Goal: Task Accomplishment & Management: Manage account settings

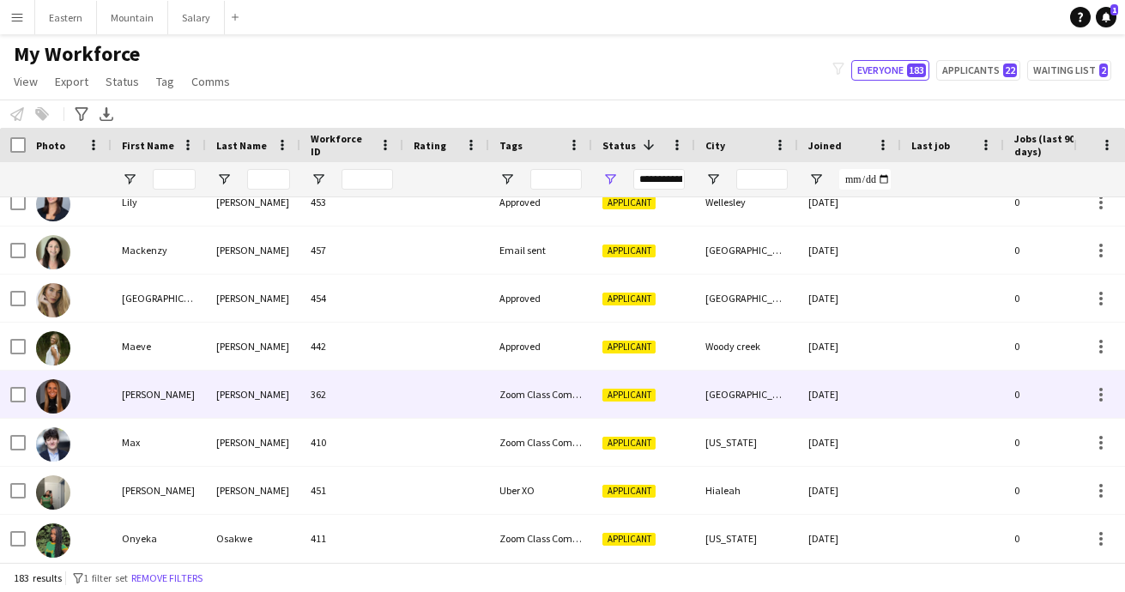
scroll to position [2716, 0]
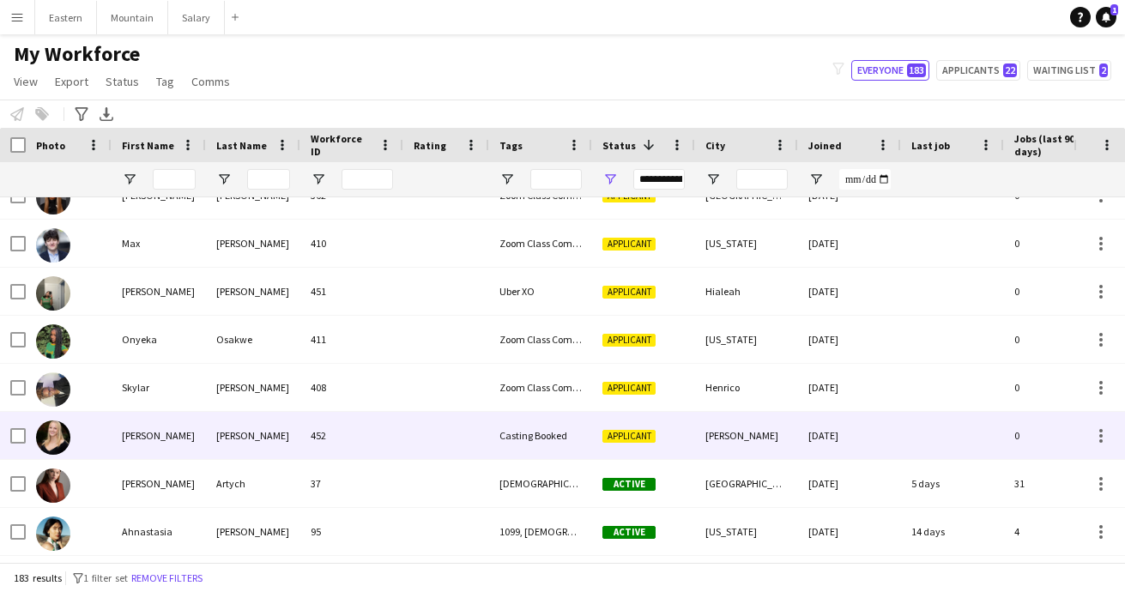
click at [542, 435] on div "Casting Booked" at bounding box center [540, 435] width 103 height 47
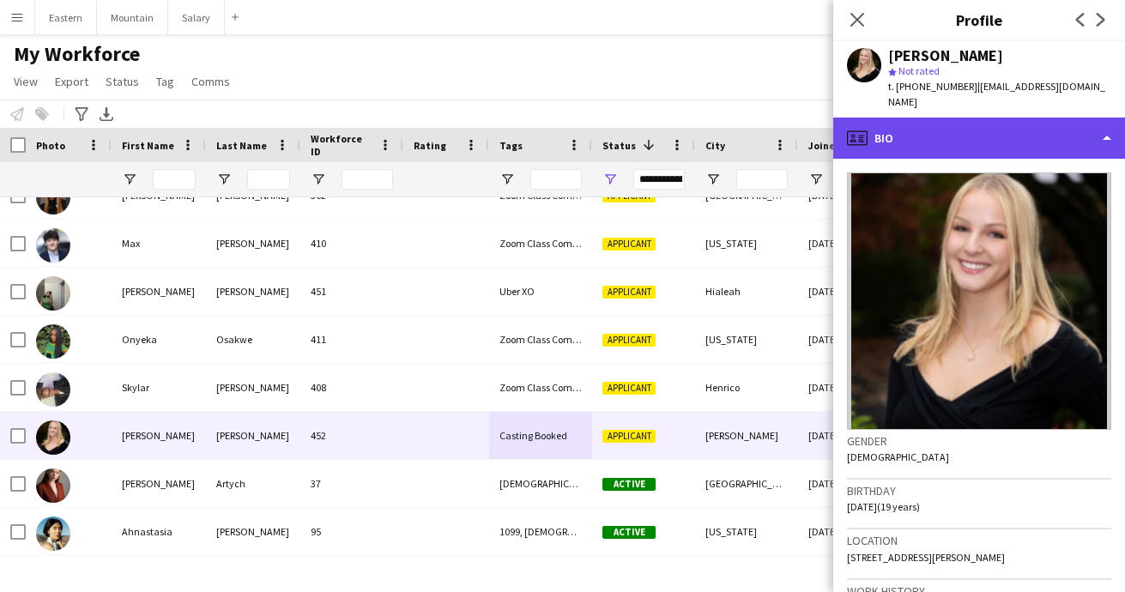
click at [969, 120] on div "profile Bio" at bounding box center [979, 138] width 292 height 41
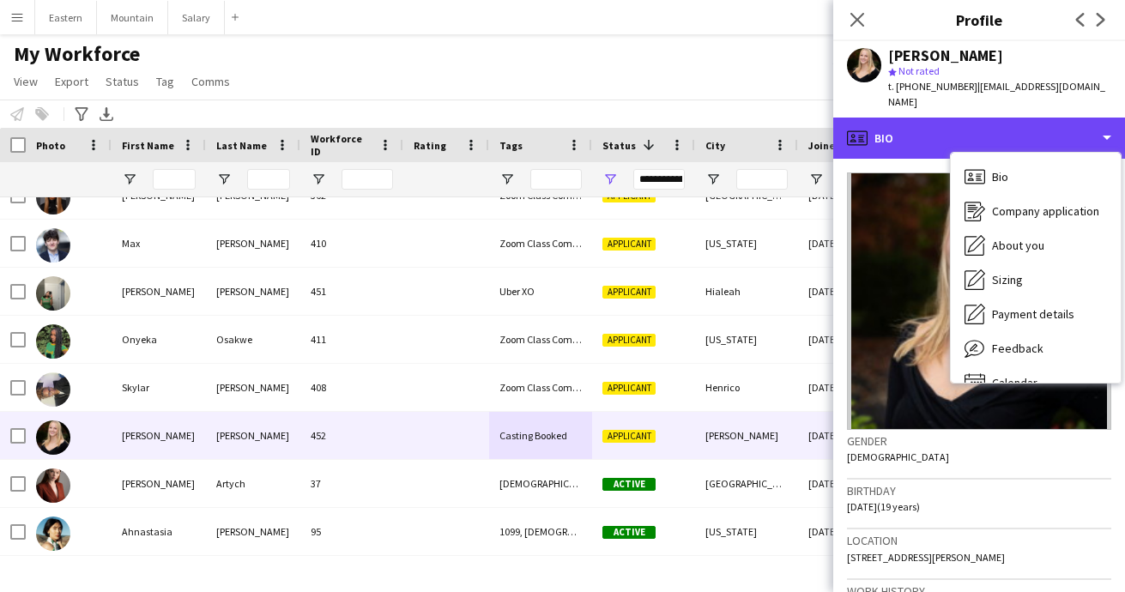
scroll to position [136, 0]
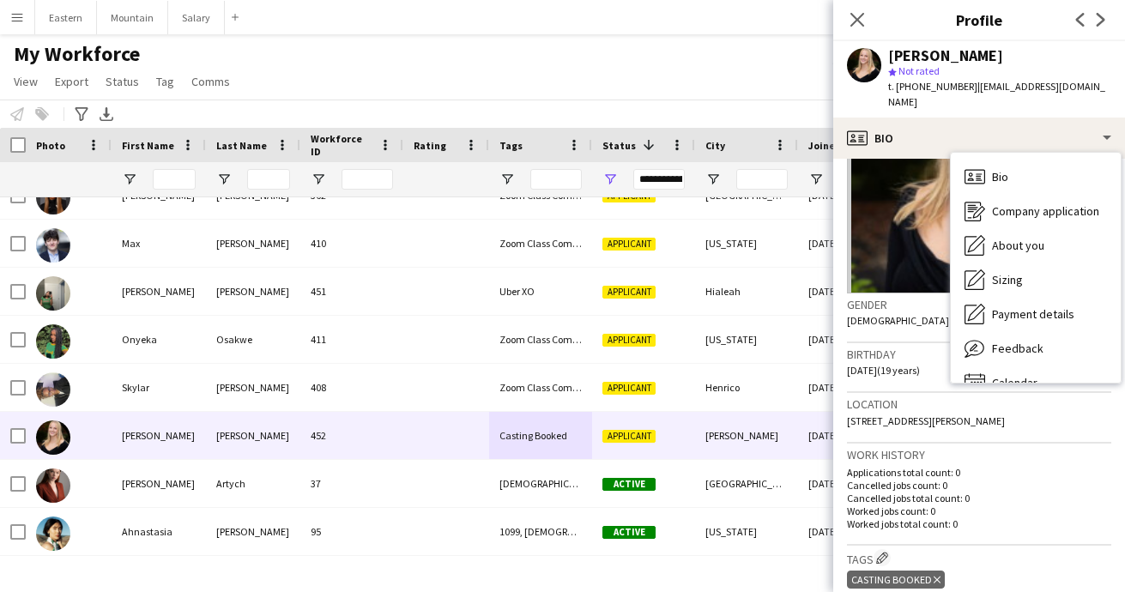
click at [933, 577] on icon at bounding box center [936, 580] width 7 height 7
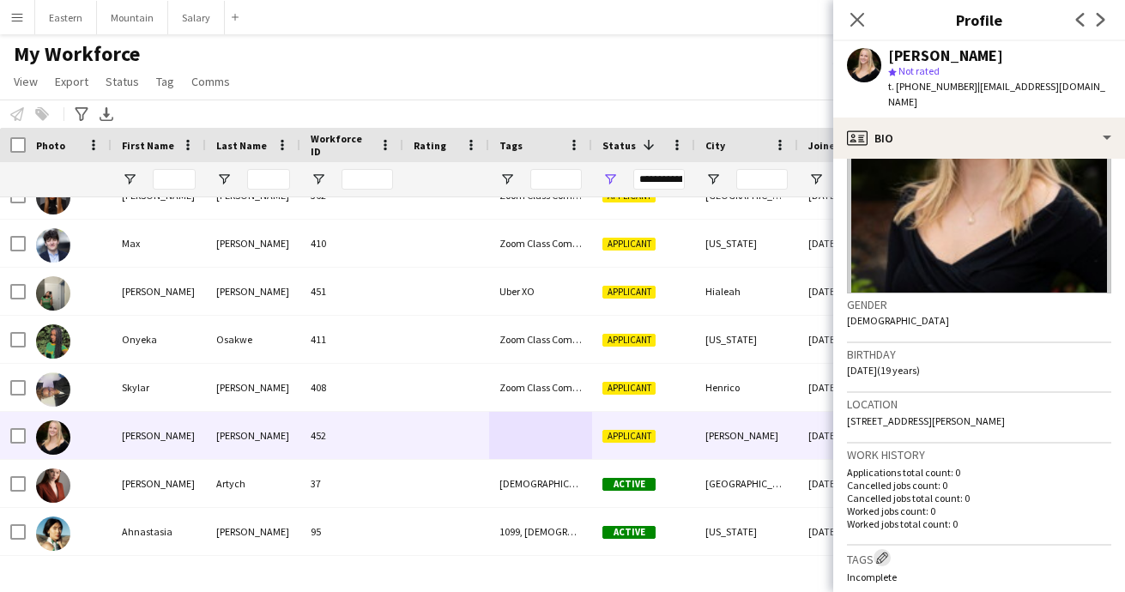
click at [883, 552] on app-icon "Edit crew company tags" at bounding box center [882, 558] width 12 height 12
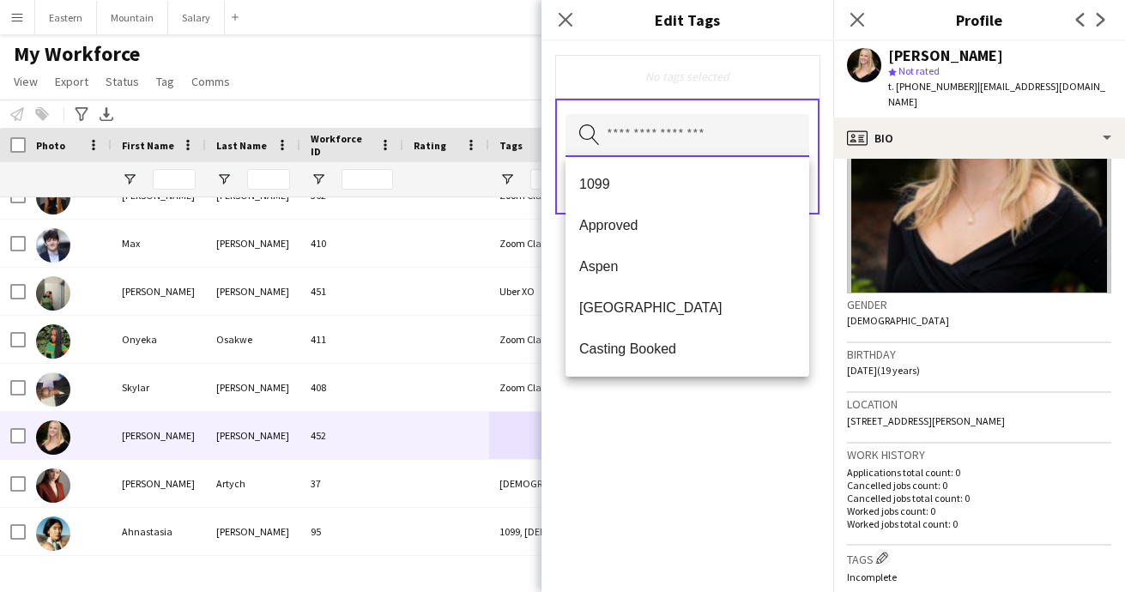
click at [632, 129] on input "text" at bounding box center [687, 135] width 244 height 43
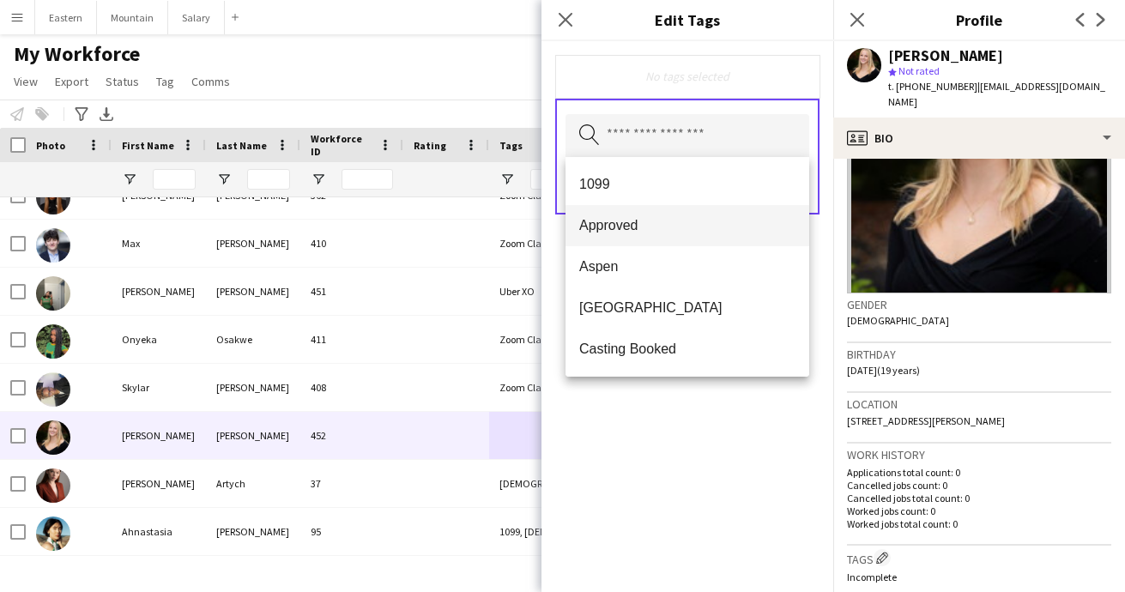
click at [626, 226] on span "Approved" at bounding box center [687, 225] width 216 height 16
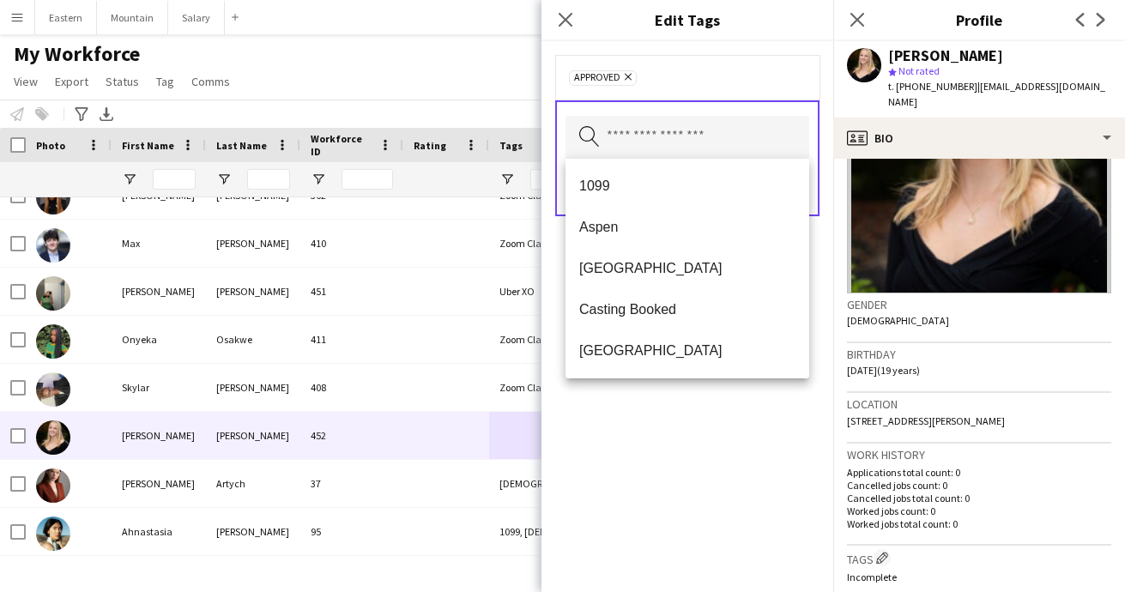
click at [733, 457] on div "Approved Remove Search by tag name Save" at bounding box center [687, 316] width 292 height 551
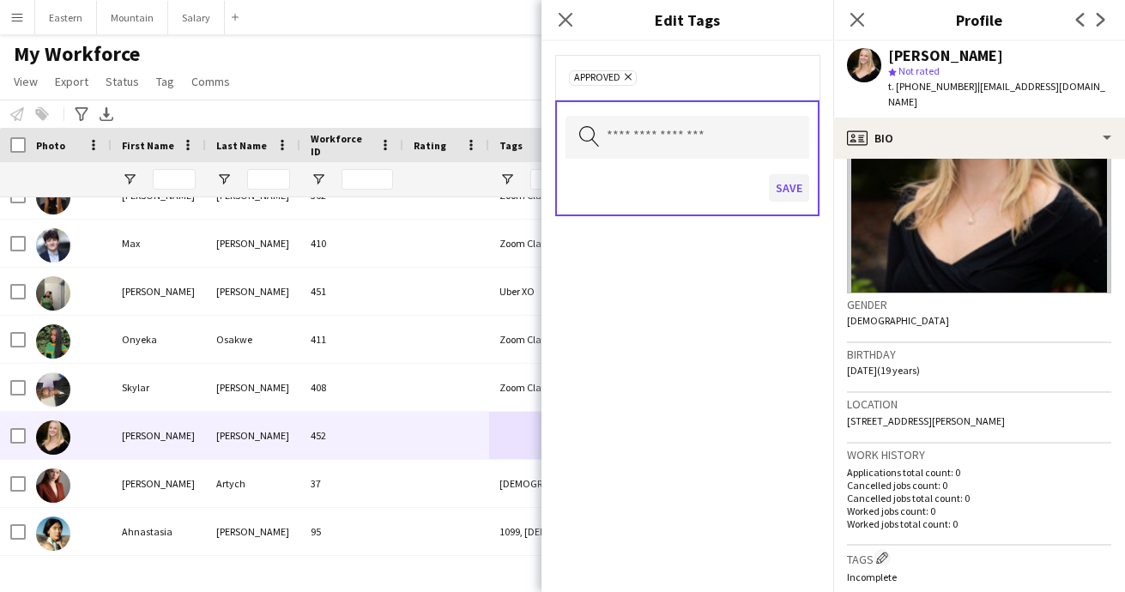
click at [789, 191] on button "Save" at bounding box center [789, 187] width 40 height 27
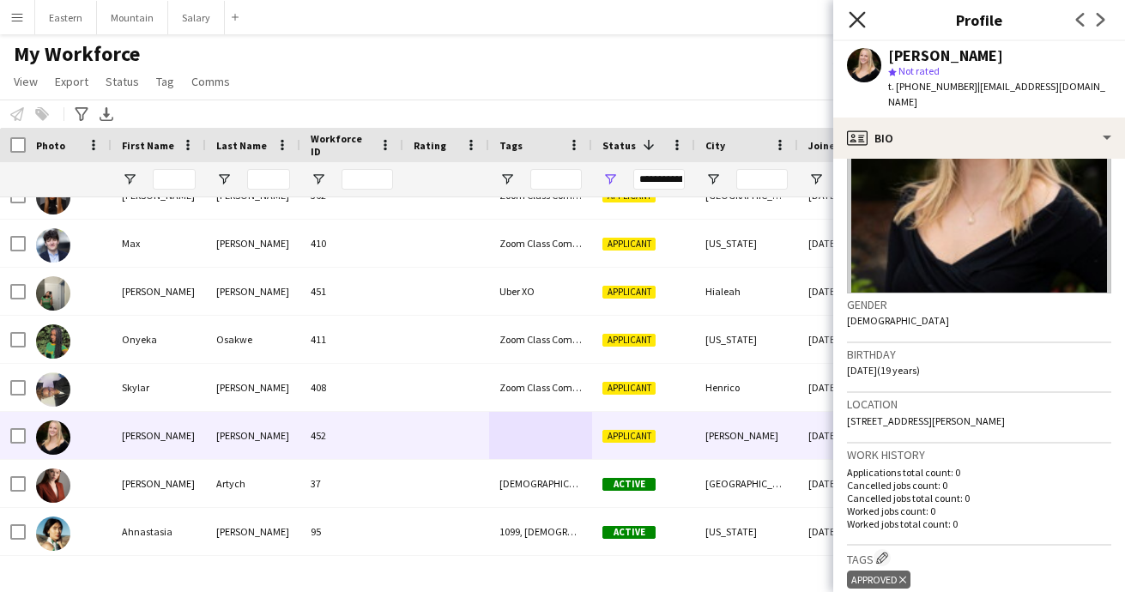
click at [858, 14] on icon "Close pop-in" at bounding box center [857, 19] width 16 height 16
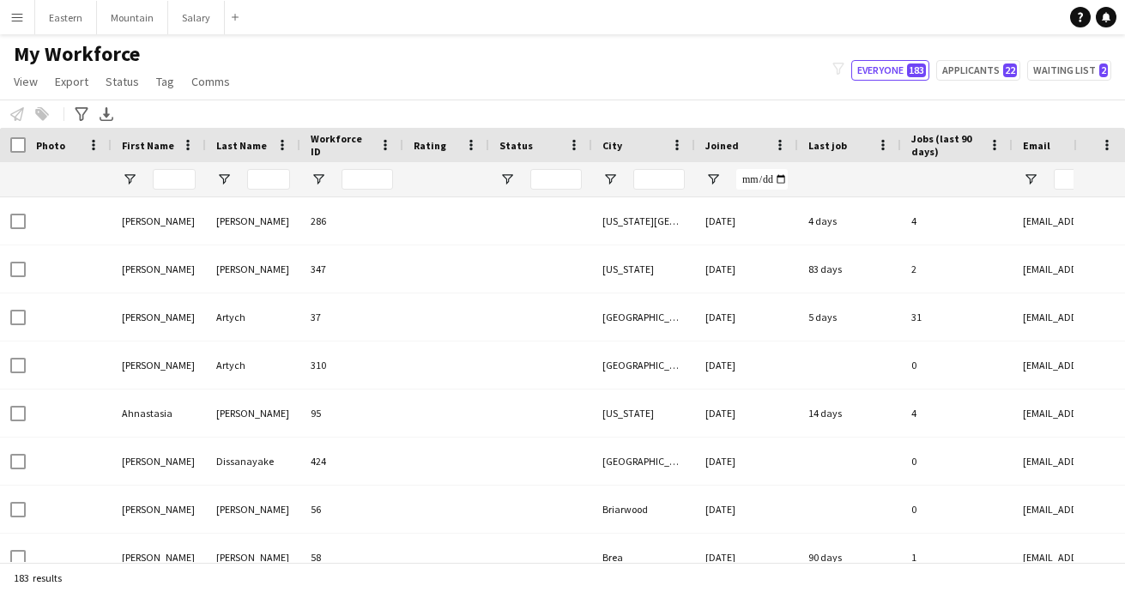
type input "**********"
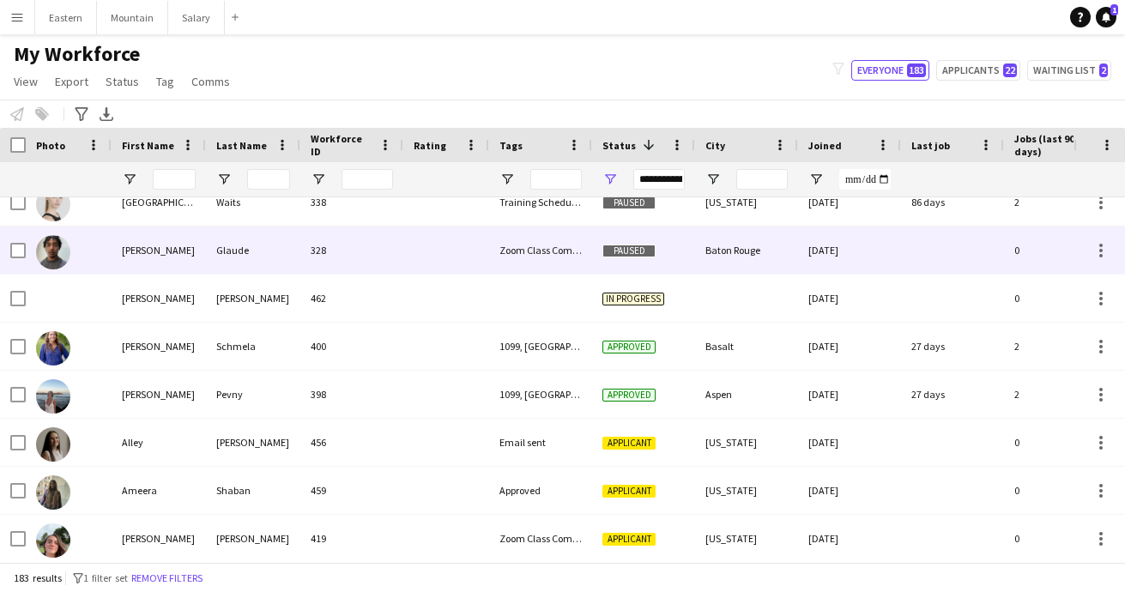
scroll to position [1701, 0]
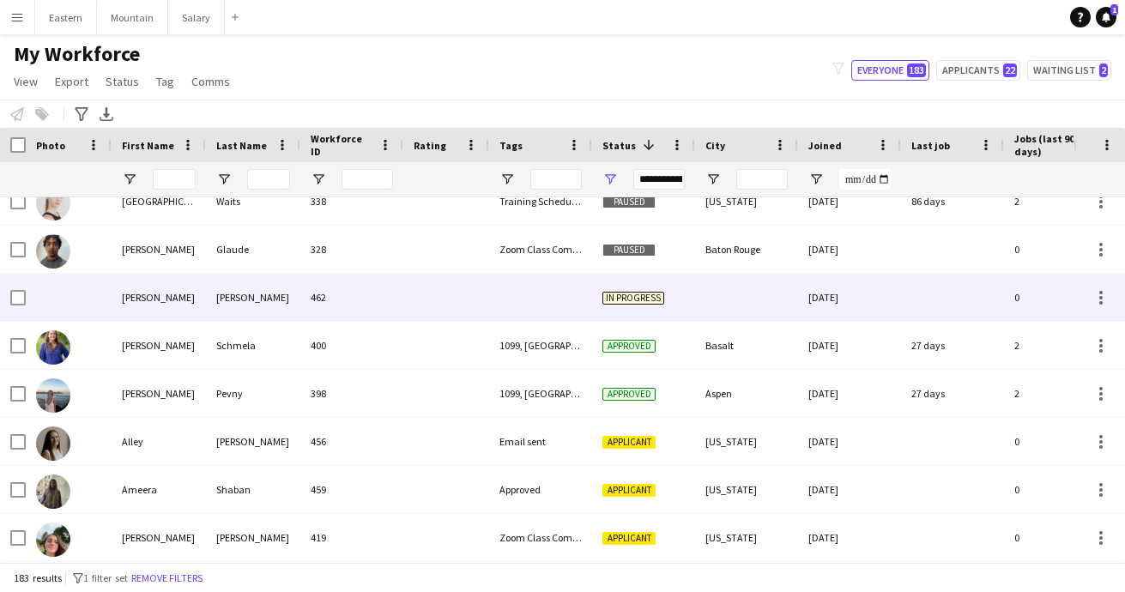
click at [566, 308] on div at bounding box center [540, 297] width 103 height 47
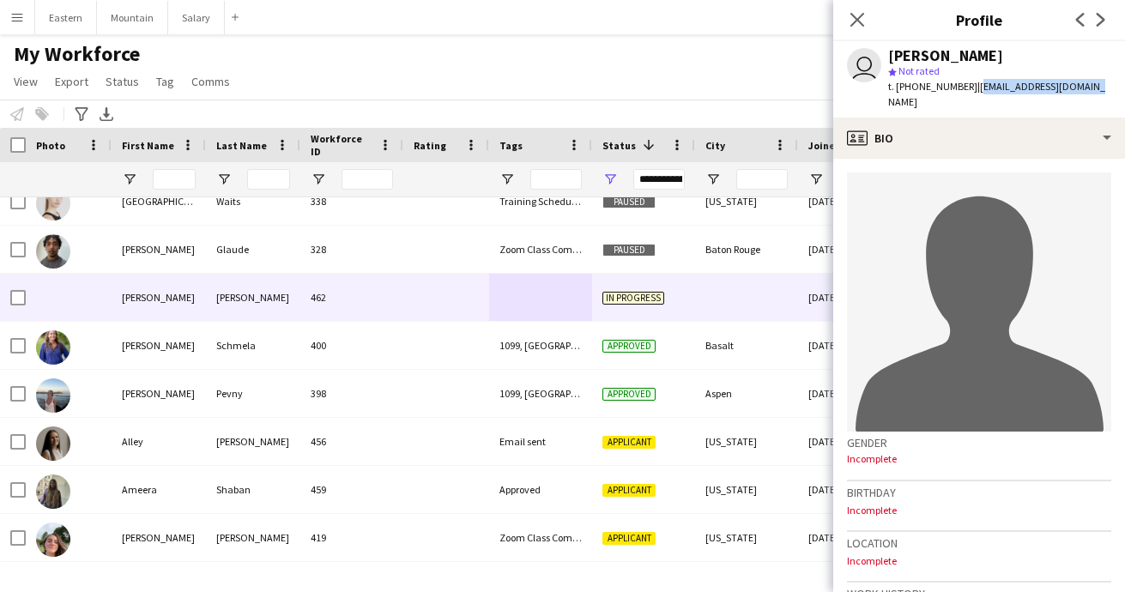
drag, startPoint x: 964, startPoint y: 85, endPoint x: 1086, endPoint y: 86, distance: 121.8
click at [1088, 86] on app-profile-header "user Lindsay Santiago star Not rated t. +14074120187 | lindsayjs738@gmail.com" at bounding box center [979, 79] width 292 height 76
copy span "[EMAIL_ADDRESS][DOMAIN_NAME]"
click at [855, 17] on icon at bounding box center [857, 19] width 16 height 16
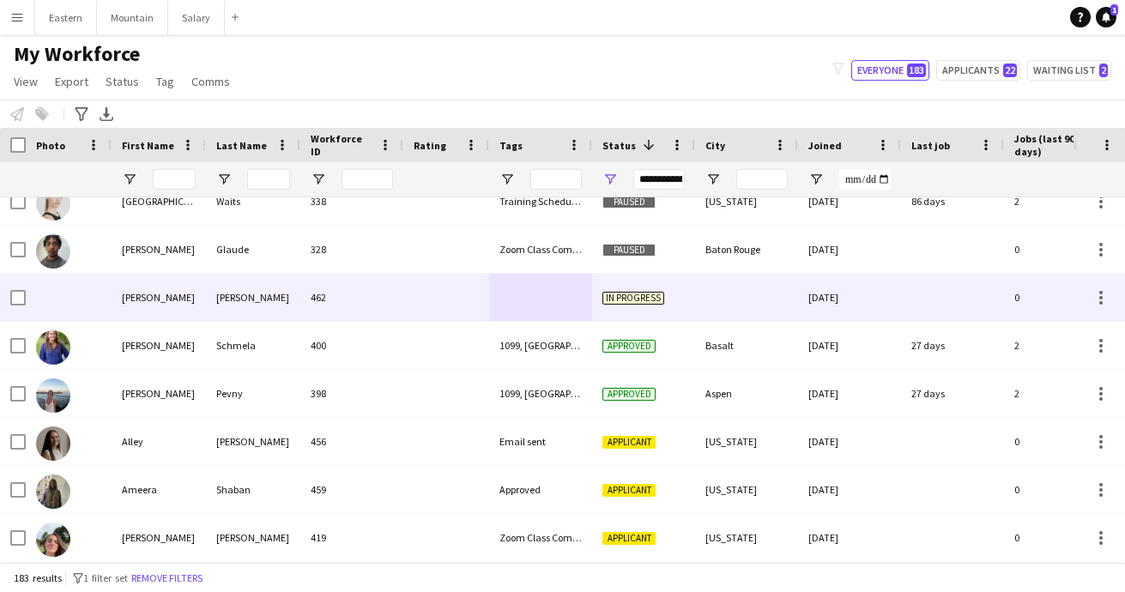
click at [239, 297] on div "[PERSON_NAME]" at bounding box center [253, 297] width 94 height 47
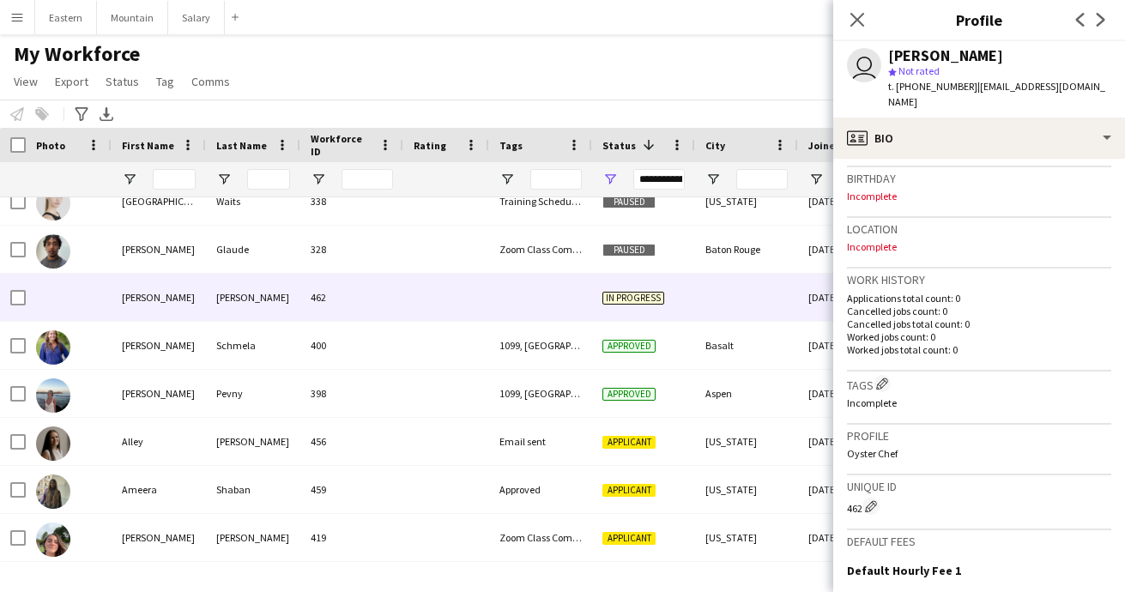
scroll to position [462, 0]
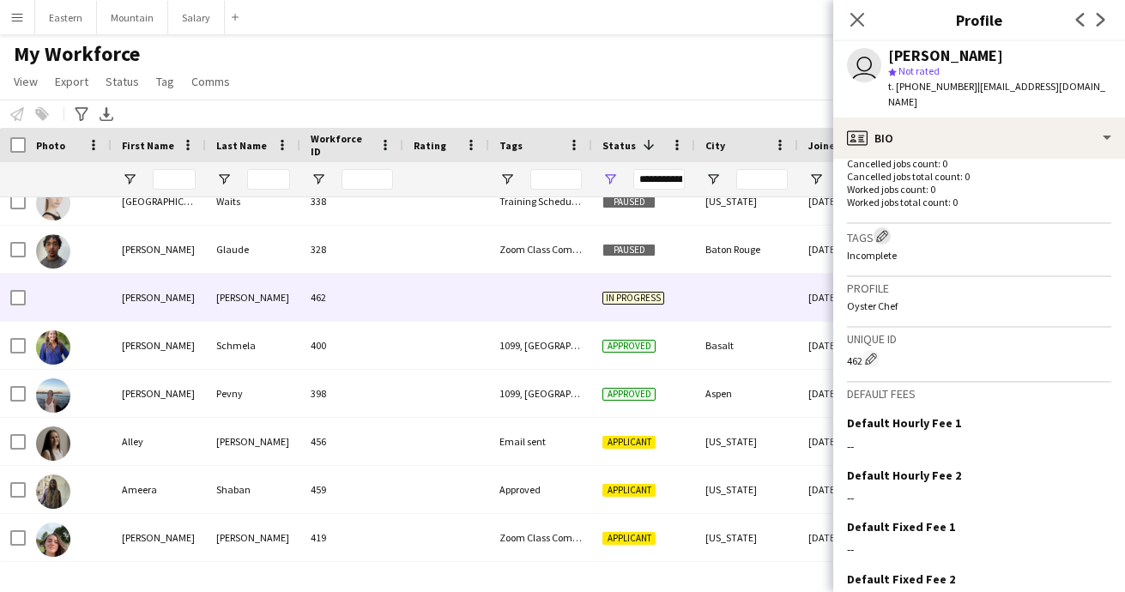
click at [883, 230] on app-icon "Edit crew company tags" at bounding box center [882, 236] width 12 height 12
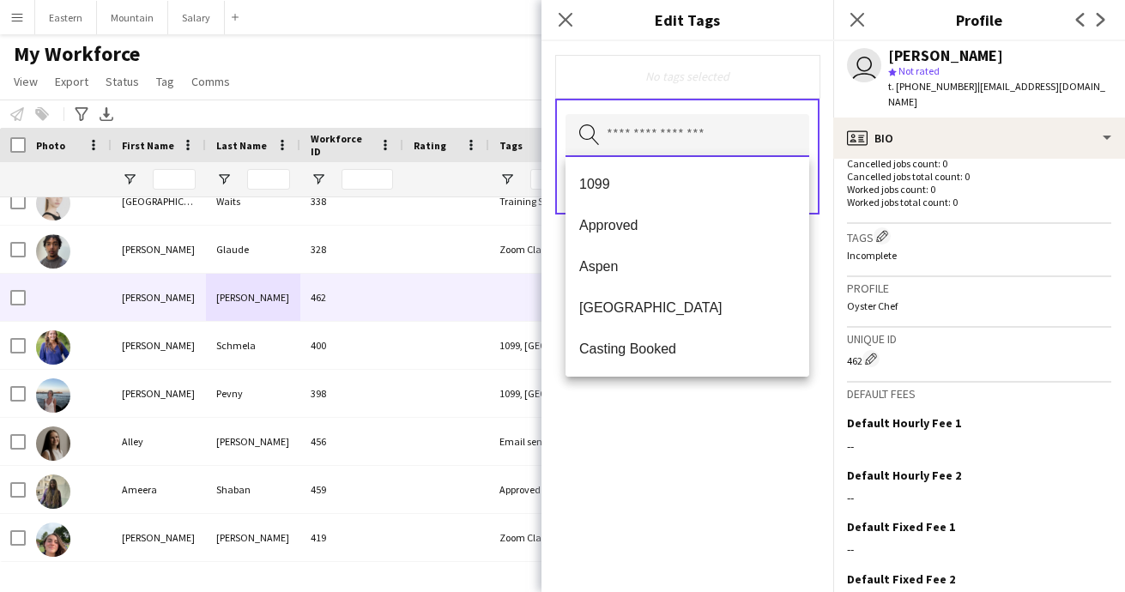
click at [637, 138] on input "text" at bounding box center [687, 135] width 244 height 43
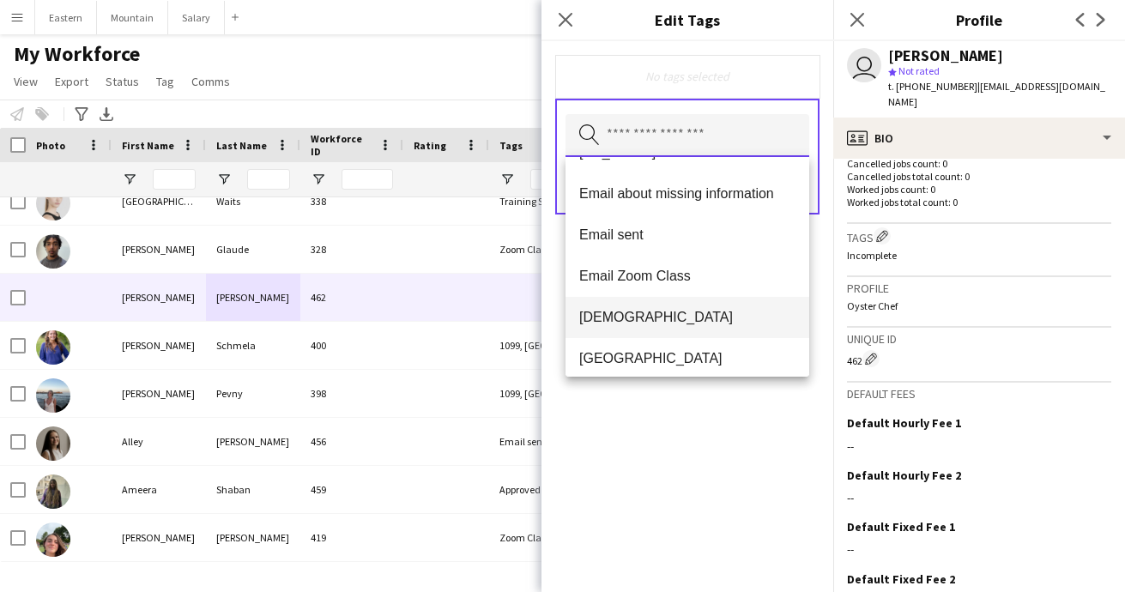
scroll to position [276, 0]
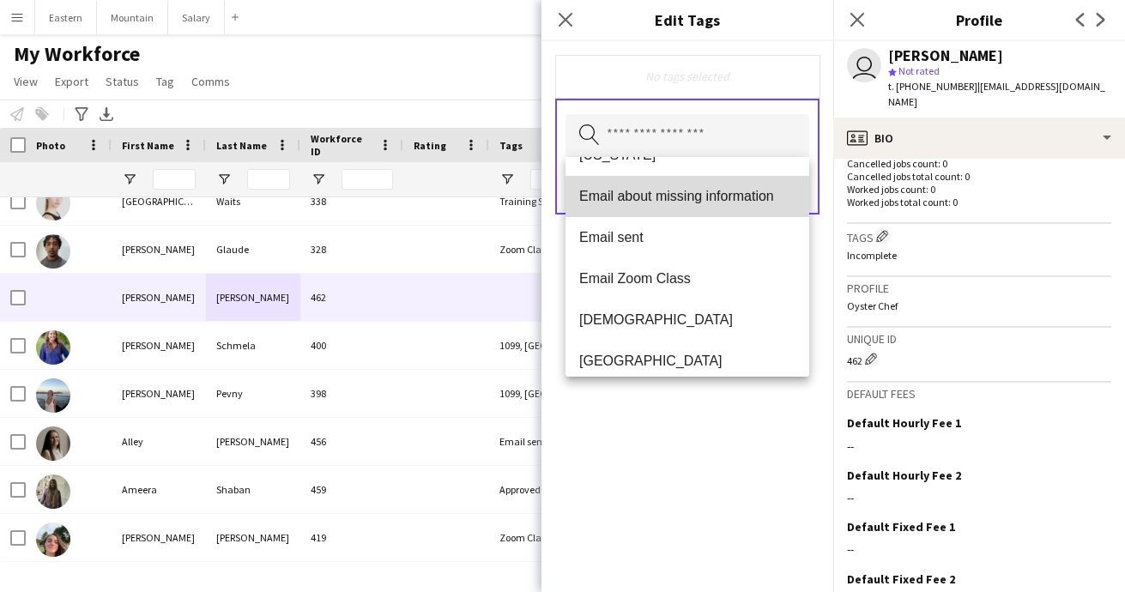
click at [647, 190] on span "Email about missing information" at bounding box center [687, 196] width 216 height 16
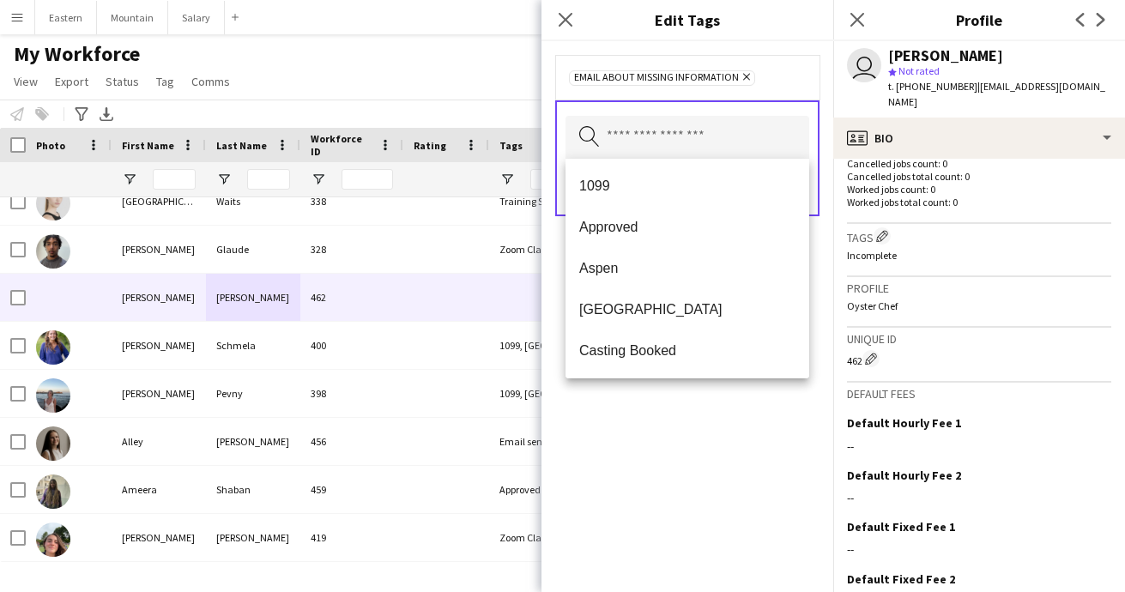
click at [728, 414] on div "Email about missing information Remove Search by tag name Save" at bounding box center [687, 316] width 292 height 551
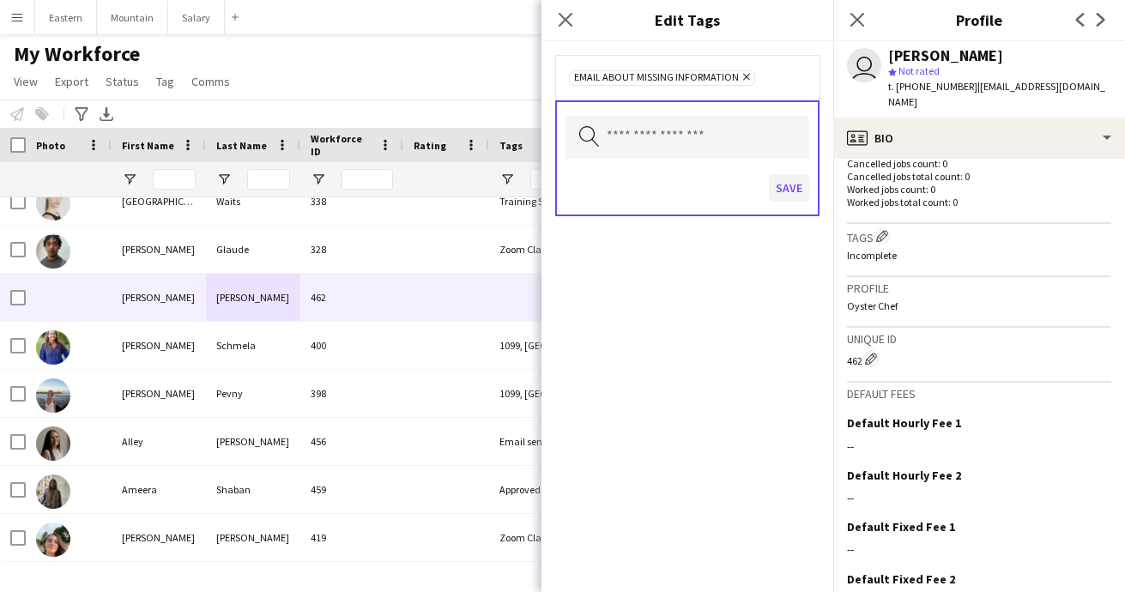
click at [792, 175] on button "Save" at bounding box center [789, 187] width 40 height 27
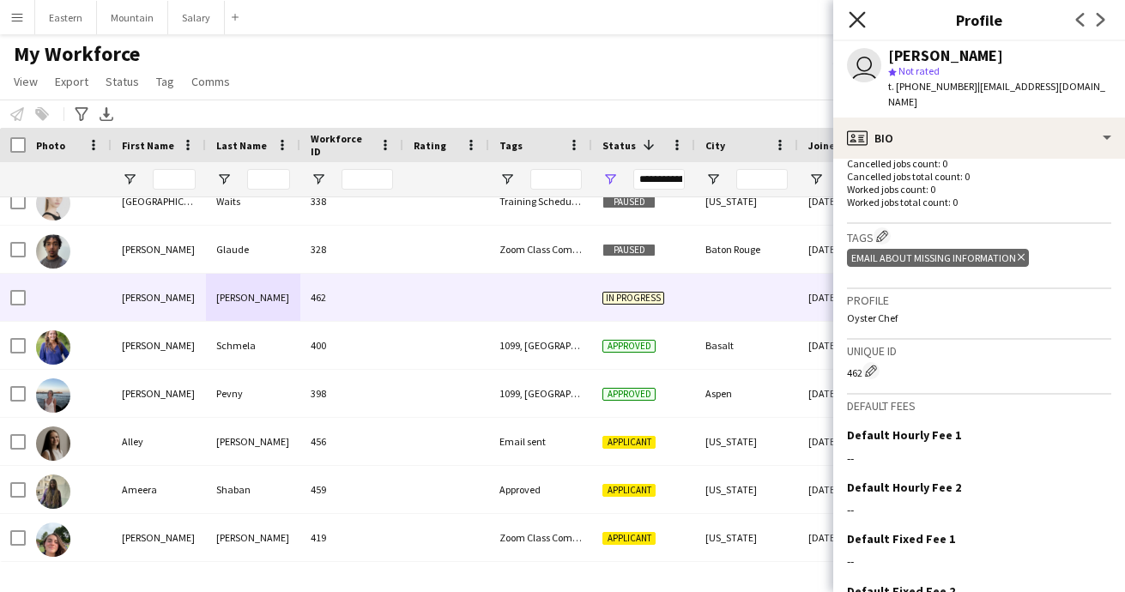
click at [857, 21] on icon "Close pop-in" at bounding box center [857, 19] width 16 height 16
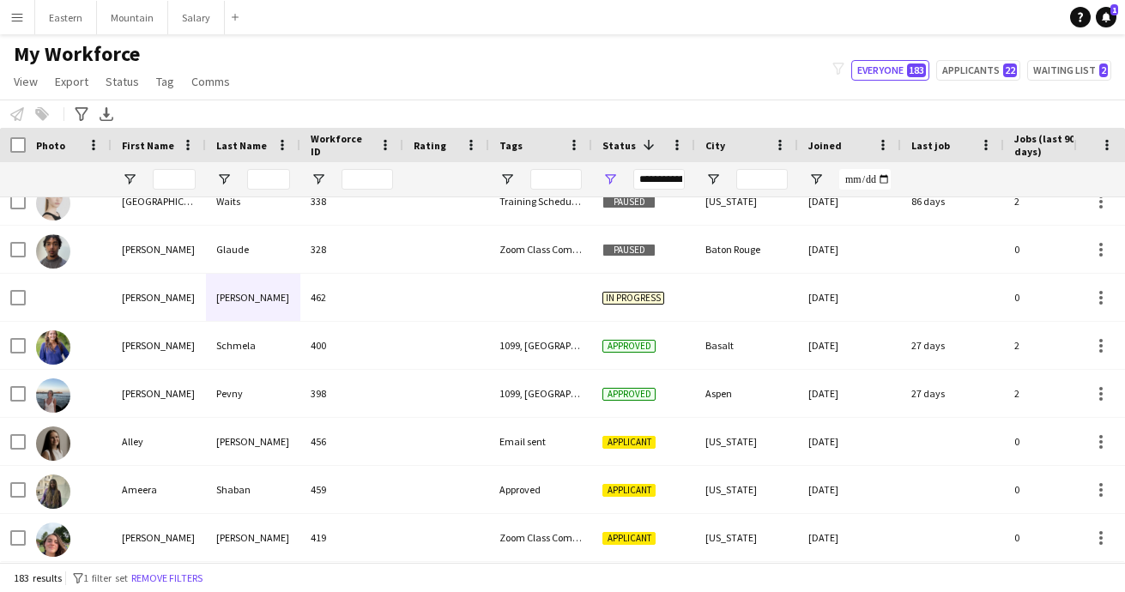
click at [650, 175] on div "**********" at bounding box center [658, 179] width 51 height 21
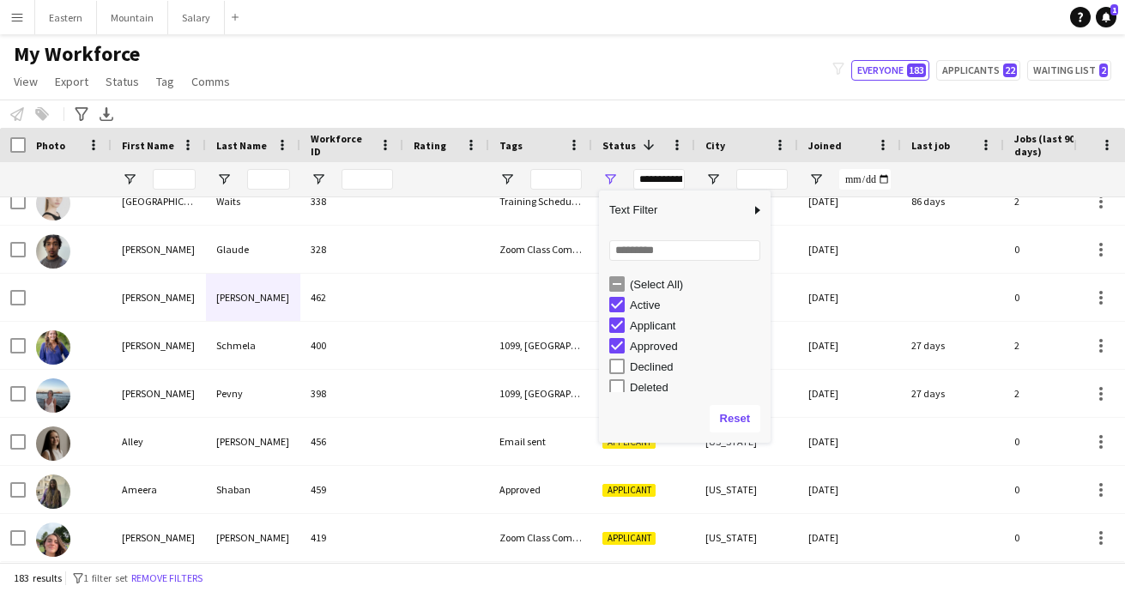
type input "**********"
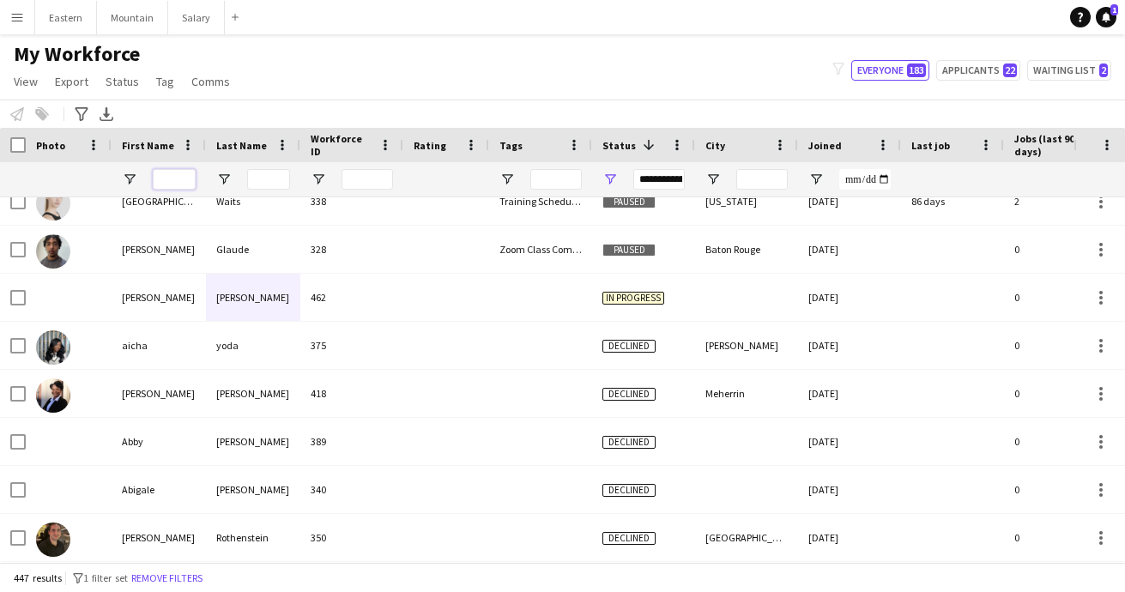
click at [178, 184] on input "First Name Filter Input" at bounding box center [174, 179] width 43 height 21
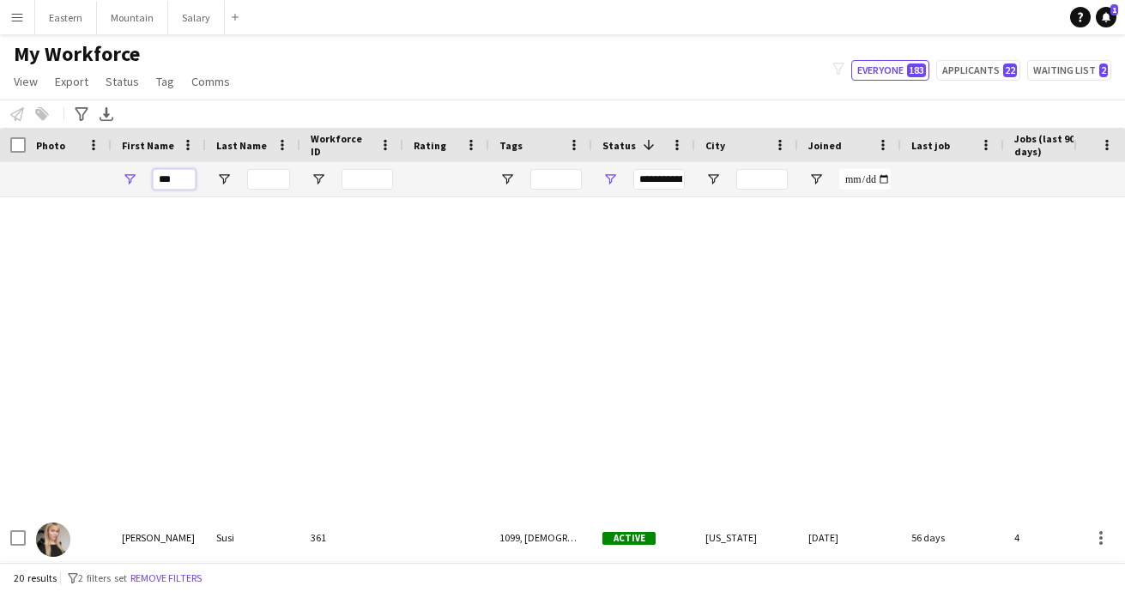
scroll to position [0, 0]
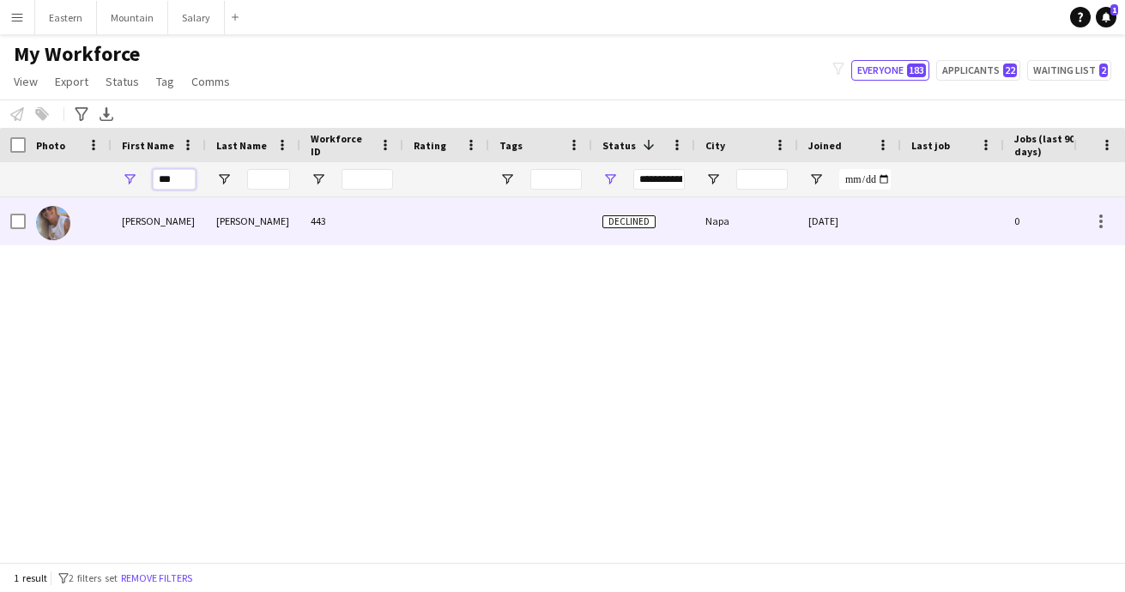
type input "***"
click at [199, 220] on div "[PERSON_NAME]" at bounding box center [159, 220] width 94 height 47
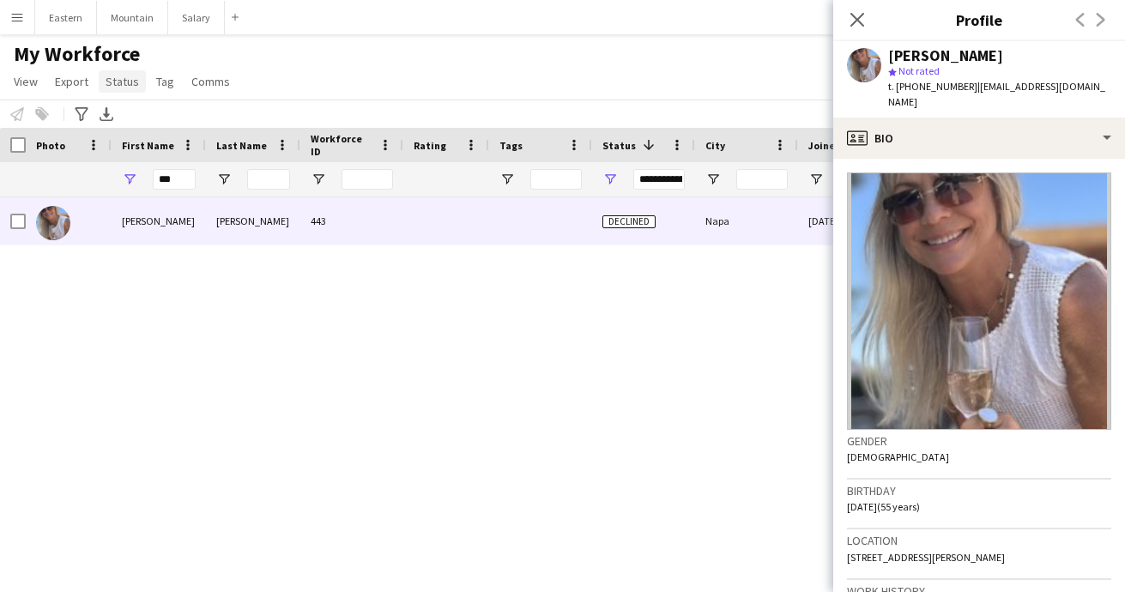
click at [120, 86] on span "Status" at bounding box center [122, 81] width 33 height 15
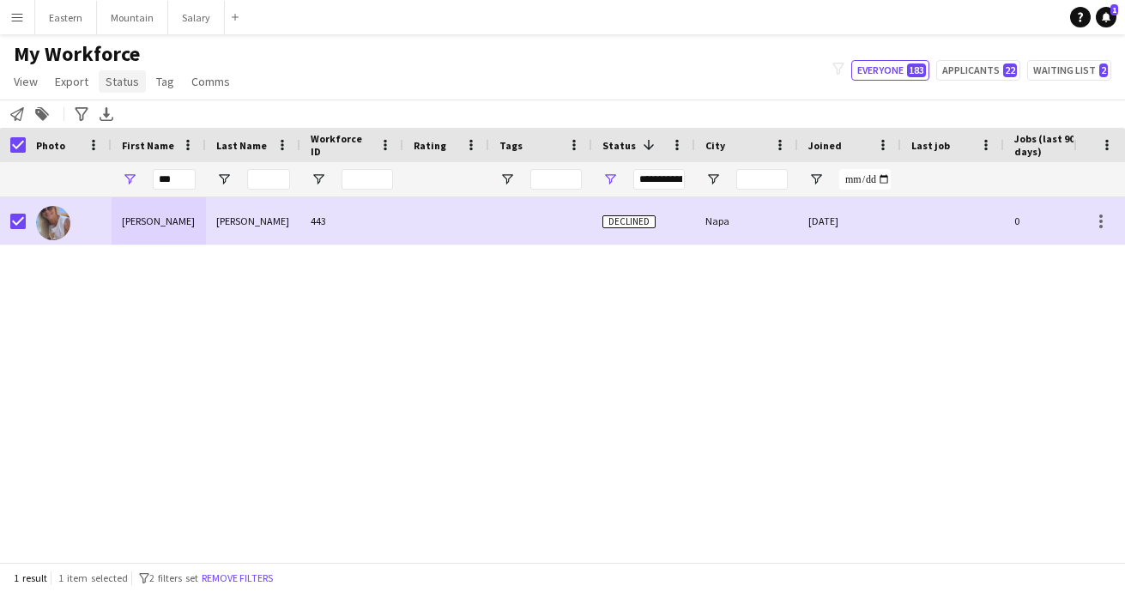
click at [124, 79] on span "Status" at bounding box center [122, 81] width 33 height 15
click at [124, 123] on span "Edit" at bounding box center [122, 118] width 20 height 15
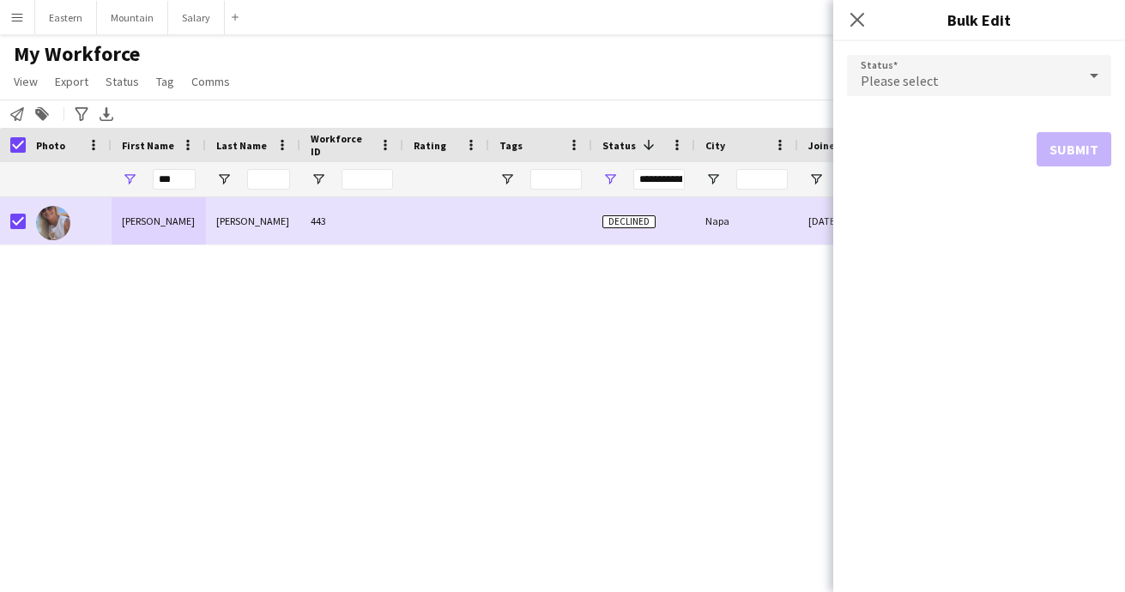
click at [920, 73] on span "Please select" at bounding box center [900, 80] width 78 height 17
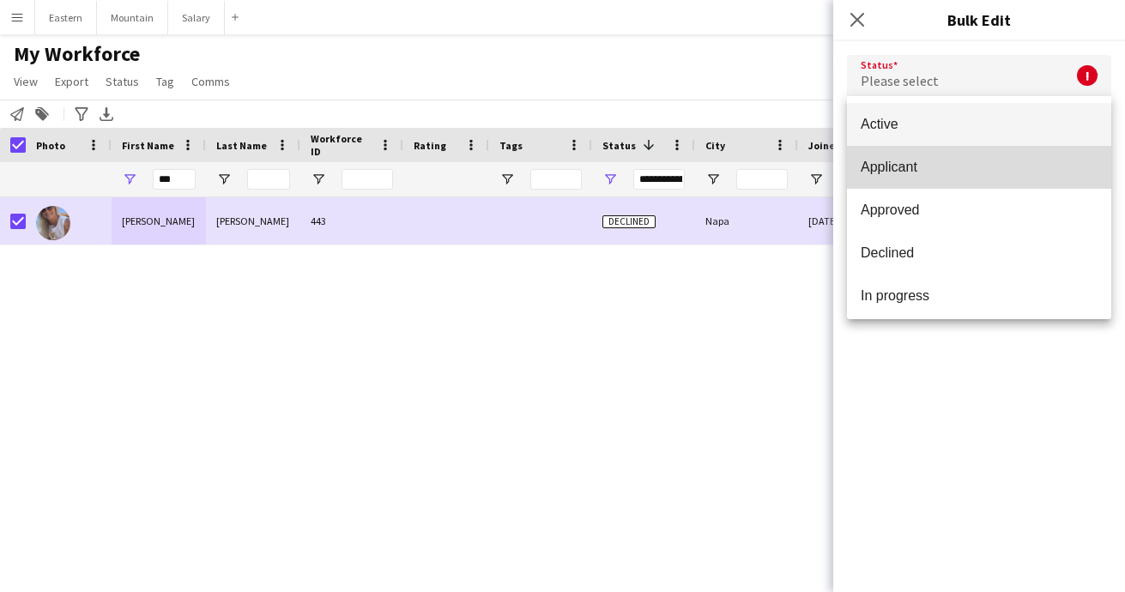
click at [901, 165] on span "Applicant" at bounding box center [979, 167] width 237 height 16
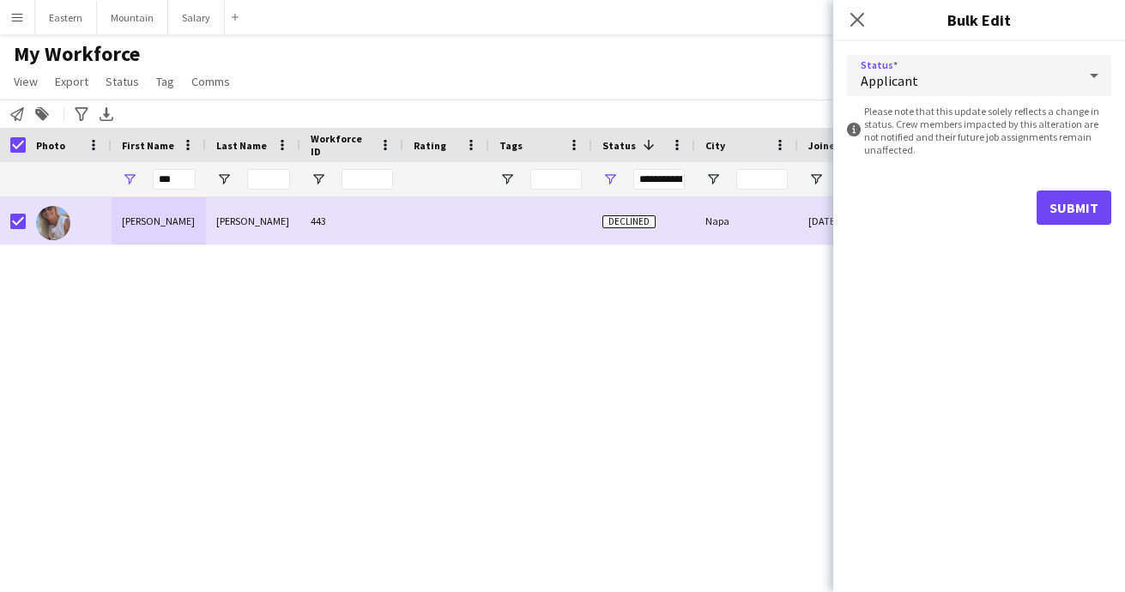
click at [1064, 201] on button "Submit" at bounding box center [1073, 207] width 75 height 34
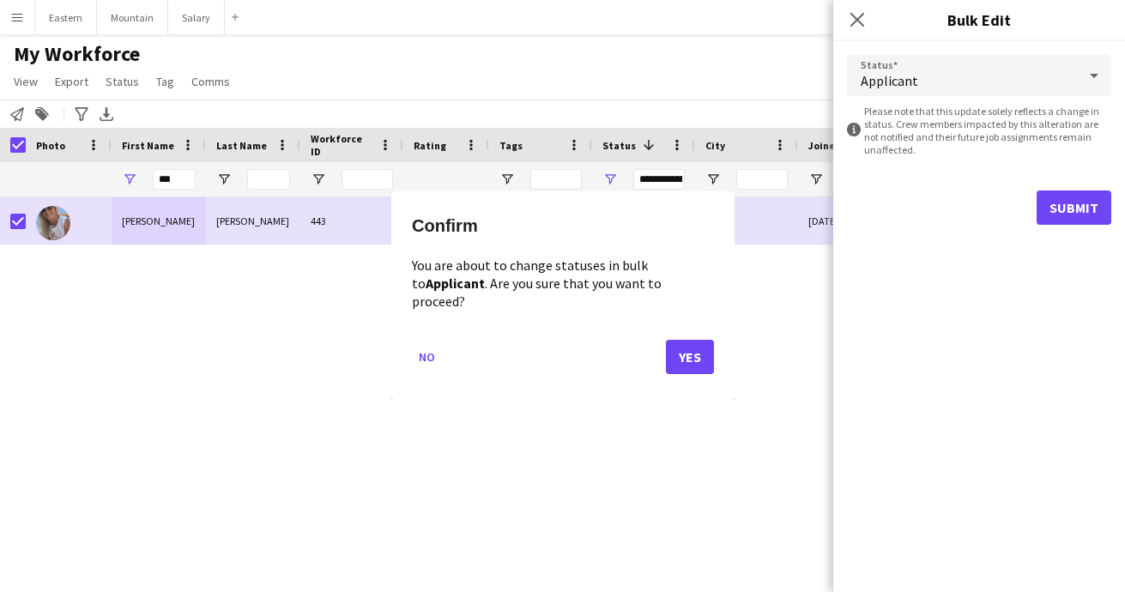
click at [685, 359] on button "Yes" at bounding box center [690, 358] width 48 height 34
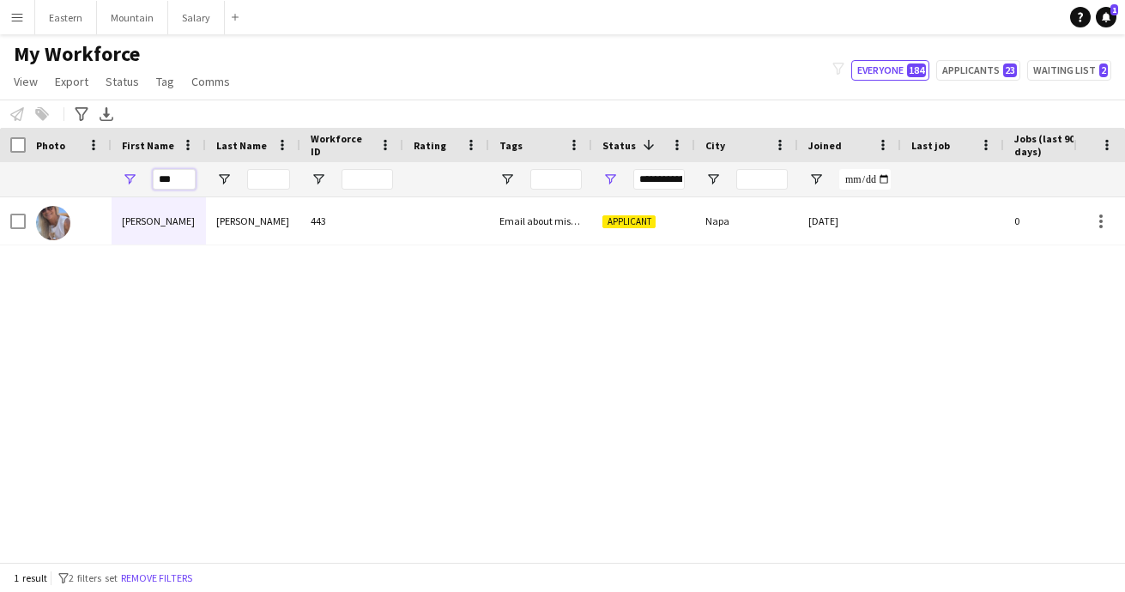
drag, startPoint x: 177, startPoint y: 178, endPoint x: 139, endPoint y: 178, distance: 37.7
click at [139, 178] on div "***" at bounding box center [159, 179] width 94 height 34
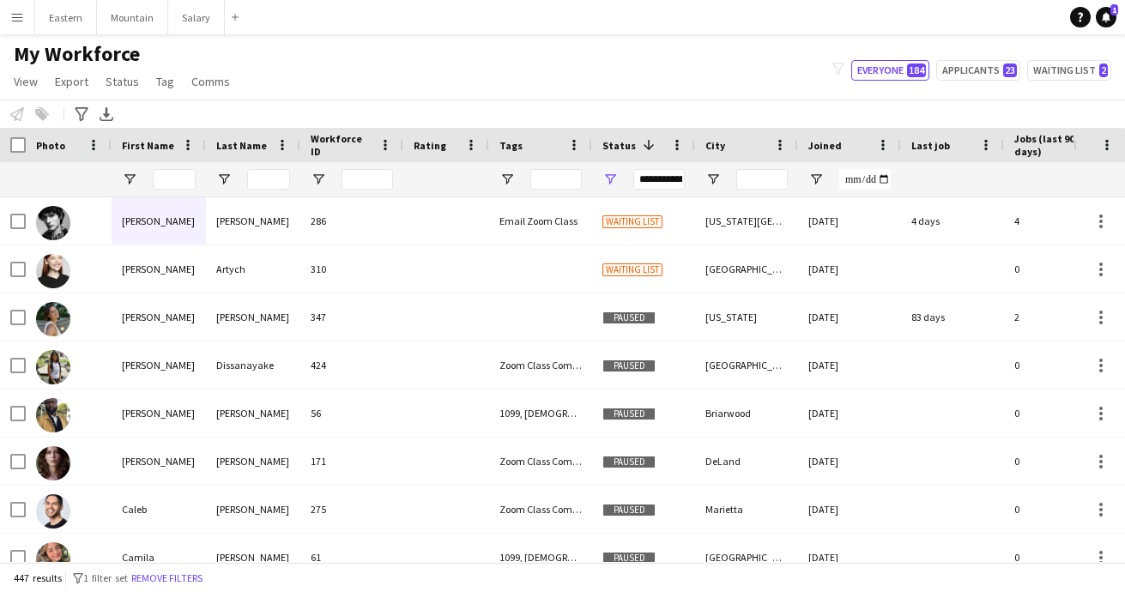
click at [648, 177] on div "**********" at bounding box center [658, 179] width 51 height 21
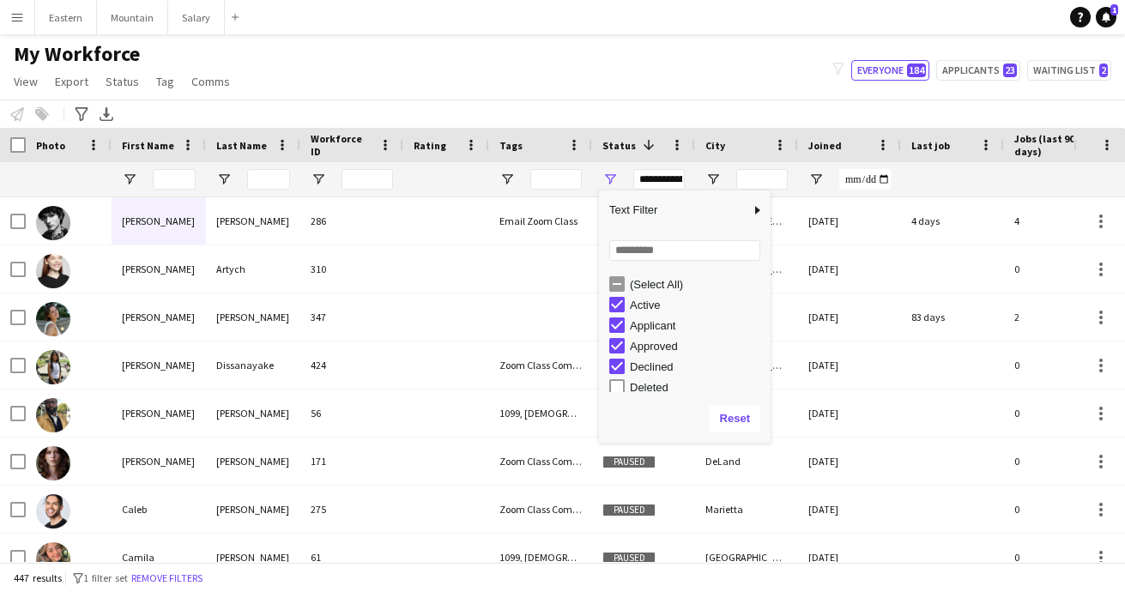
type input "**********"
click at [514, 82] on div "My Workforce View Views Default view New view Update view Delete view Edit name…" at bounding box center [562, 70] width 1125 height 58
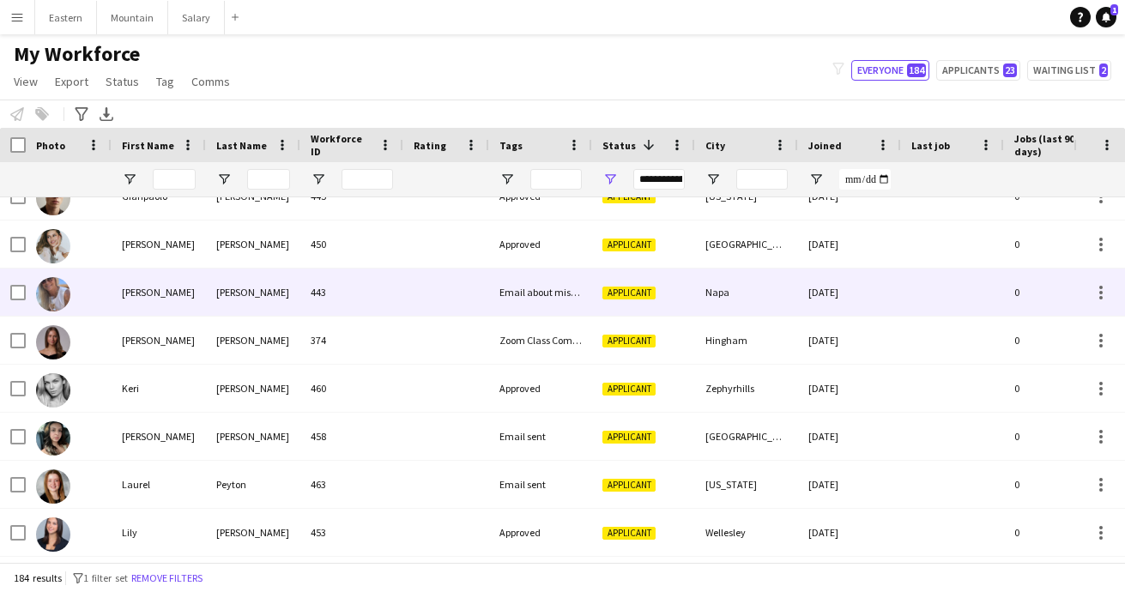
click at [504, 305] on div "Email about missing information" at bounding box center [540, 292] width 103 height 47
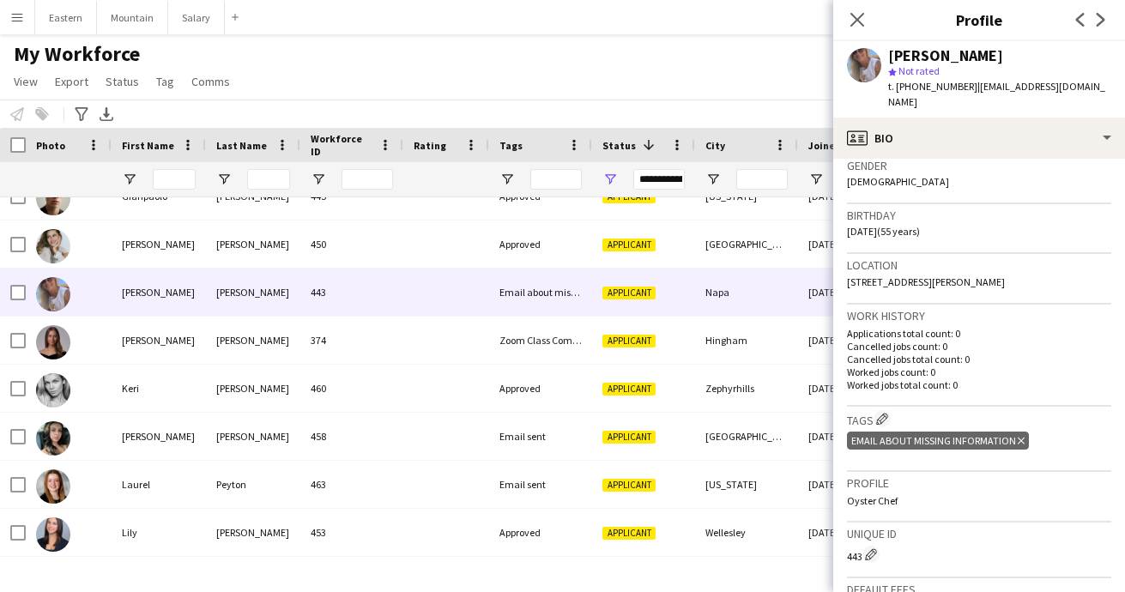
click at [1019, 436] on icon "Delete tag" at bounding box center [1021, 441] width 7 height 10
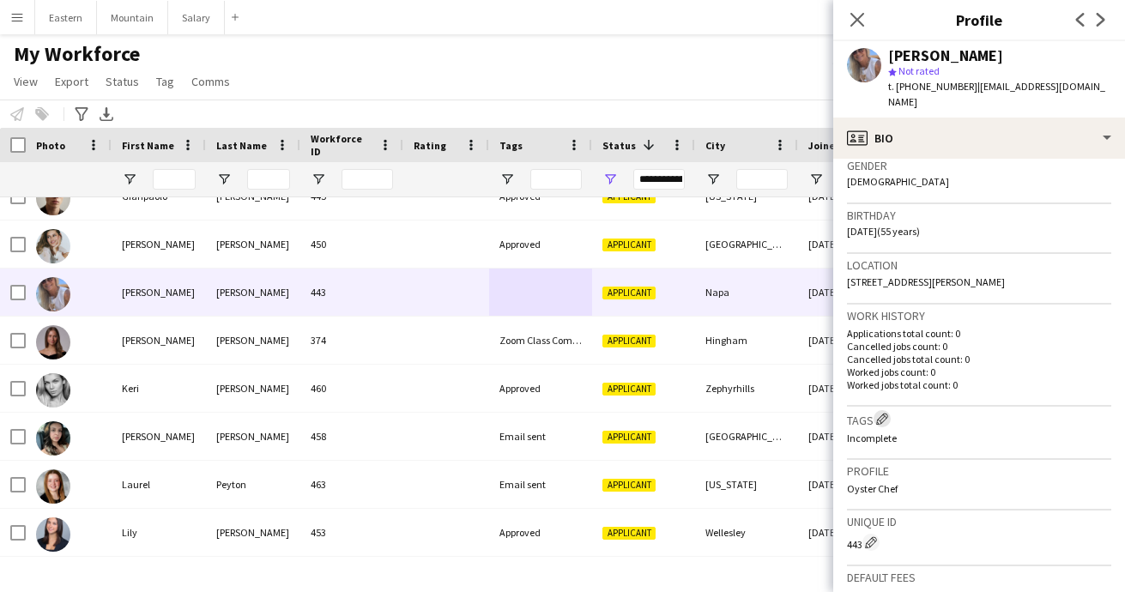
click at [886, 413] on app-icon "Edit crew company tags" at bounding box center [882, 419] width 12 height 12
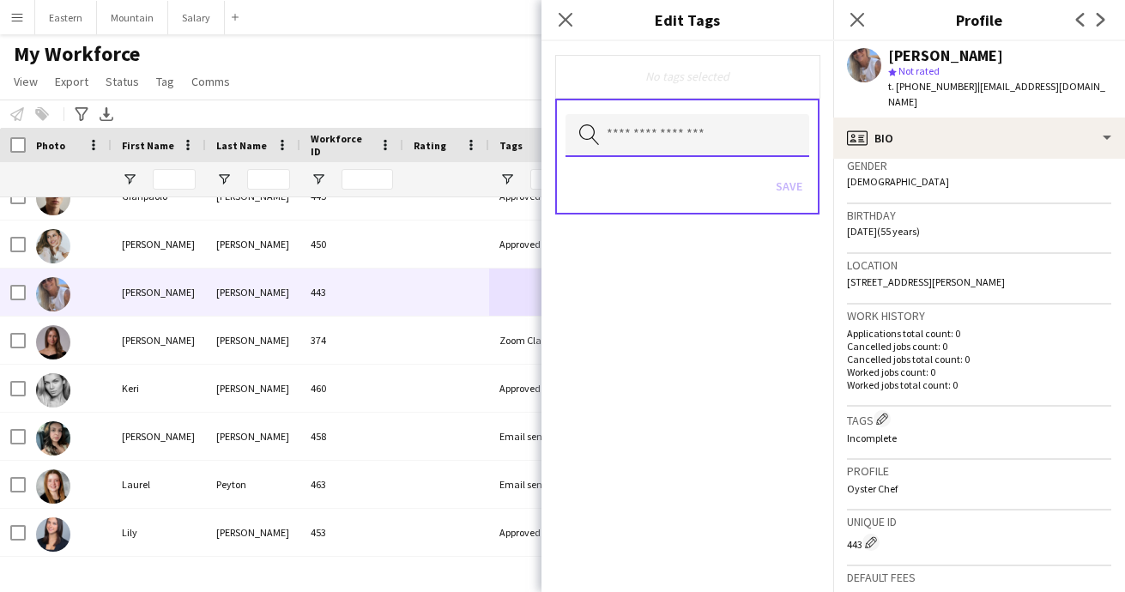
click at [698, 137] on input "text" at bounding box center [687, 135] width 244 height 43
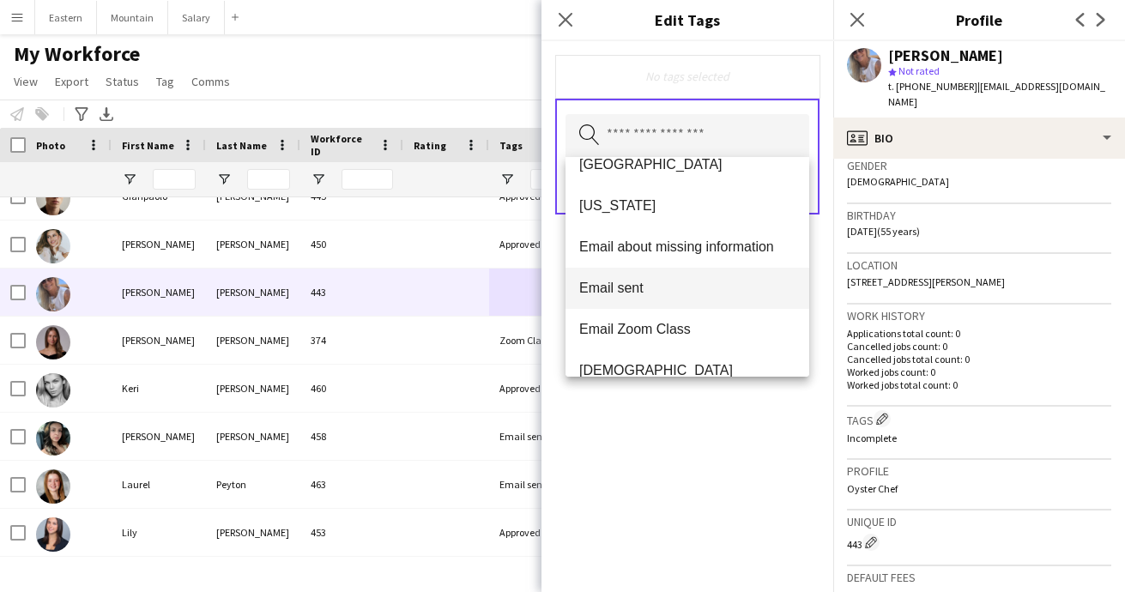
click at [631, 293] on span "Email sent" at bounding box center [687, 288] width 216 height 16
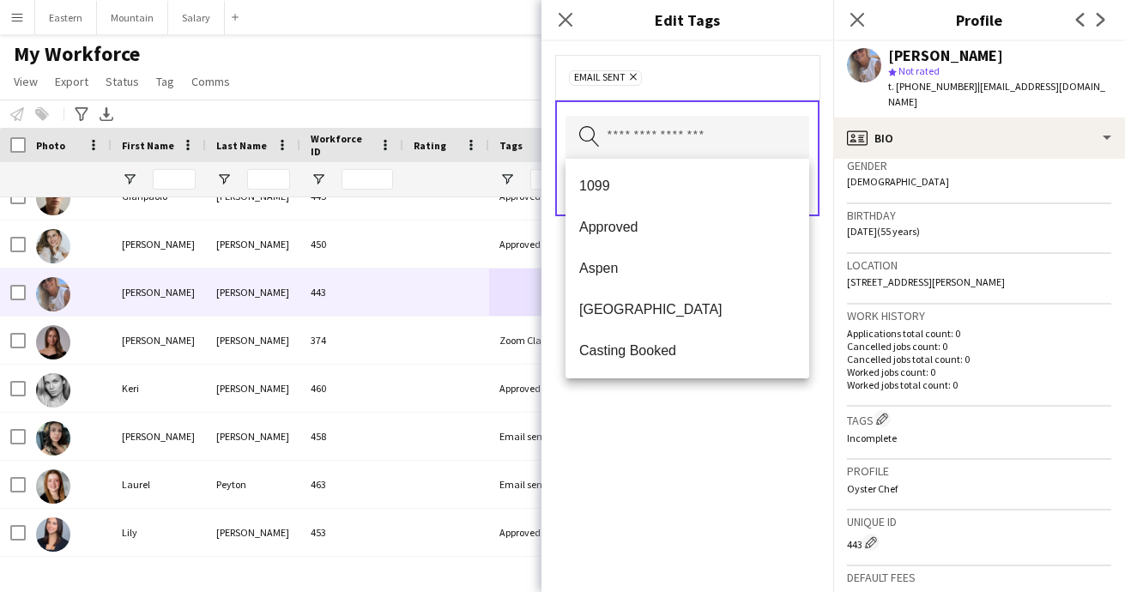
click at [713, 519] on div "Email sent Remove Search by tag name Save" at bounding box center [687, 316] width 292 height 551
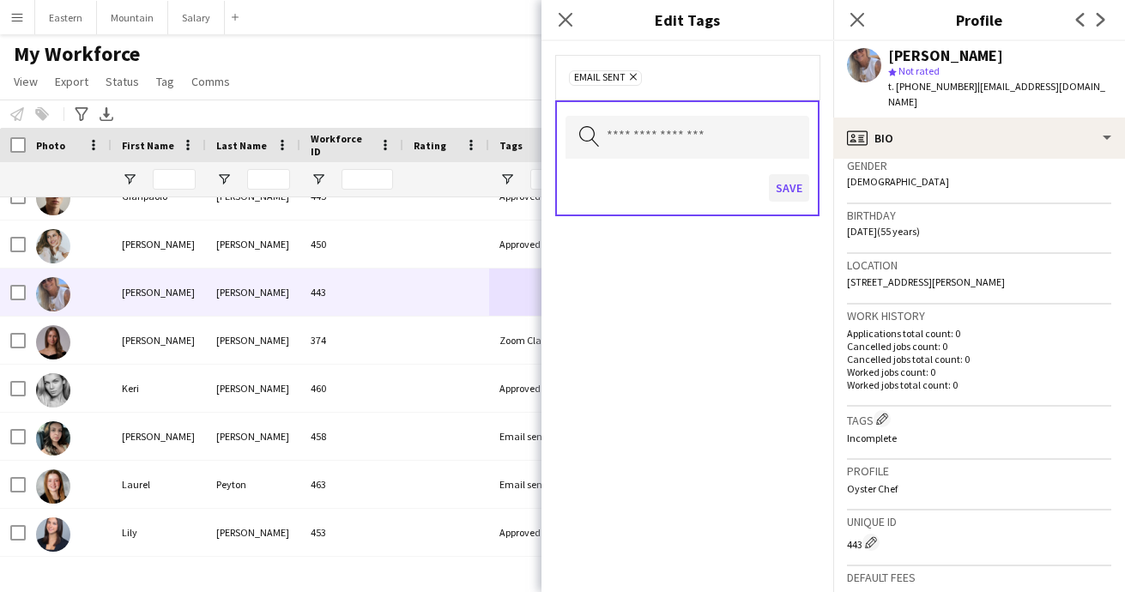
click at [794, 190] on button "Save" at bounding box center [789, 187] width 40 height 27
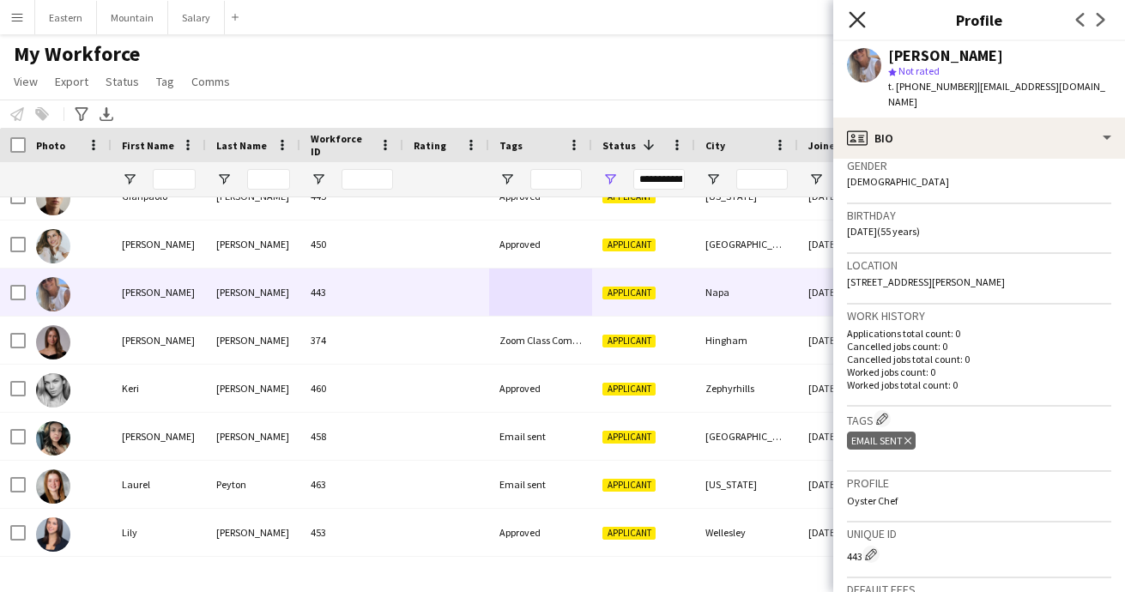
click at [857, 21] on icon "Close pop-in" at bounding box center [857, 19] width 16 height 16
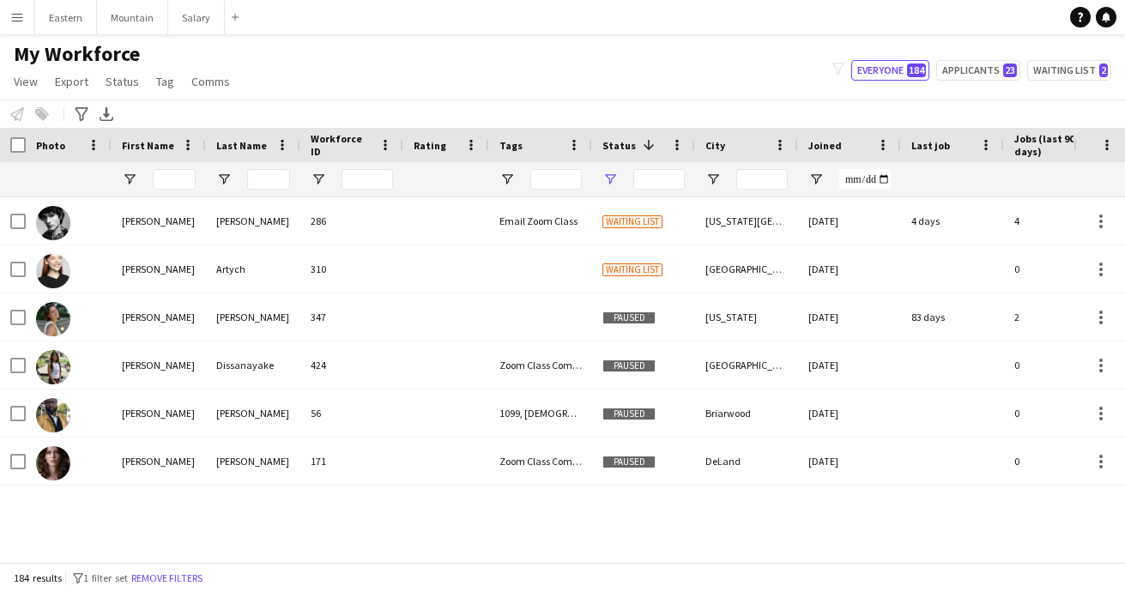
type input "**********"
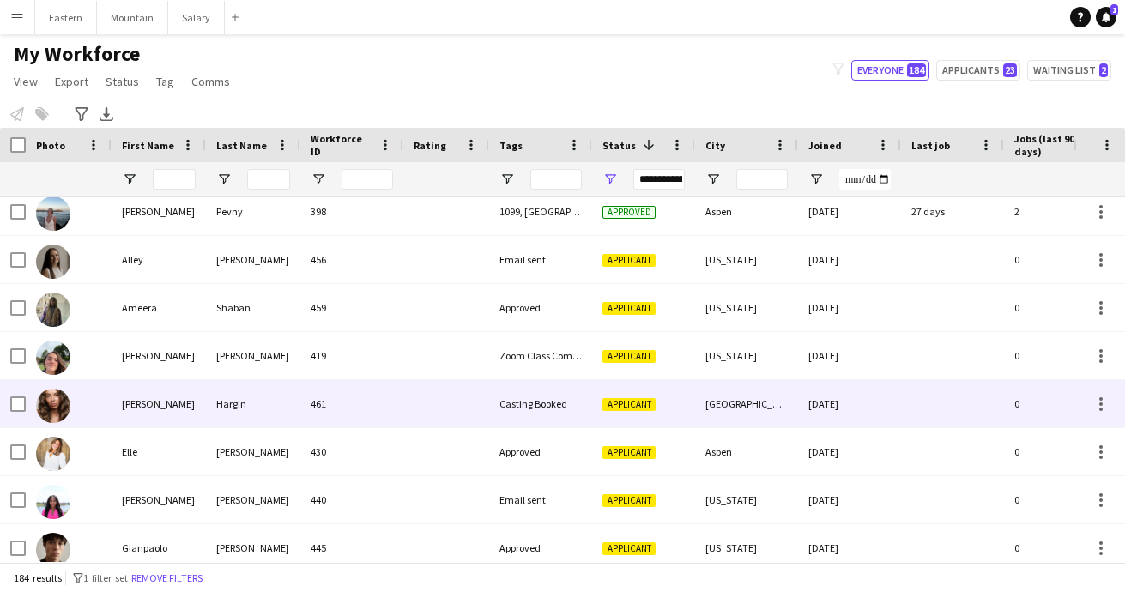
click at [554, 402] on div "Casting Booked" at bounding box center [540, 403] width 103 height 47
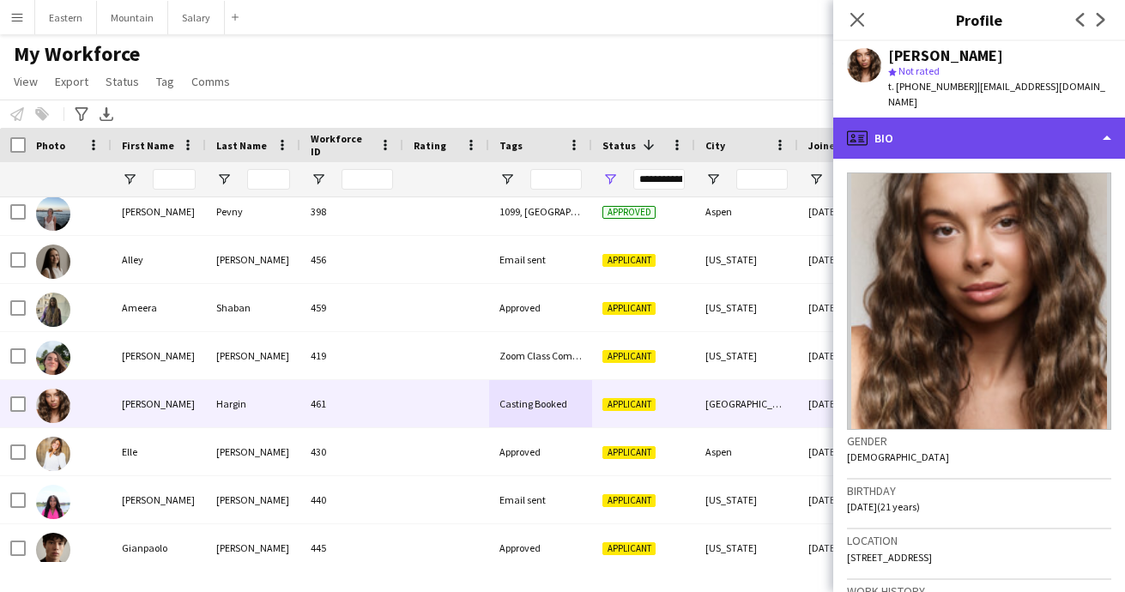
click at [930, 123] on div "profile Bio" at bounding box center [979, 138] width 292 height 41
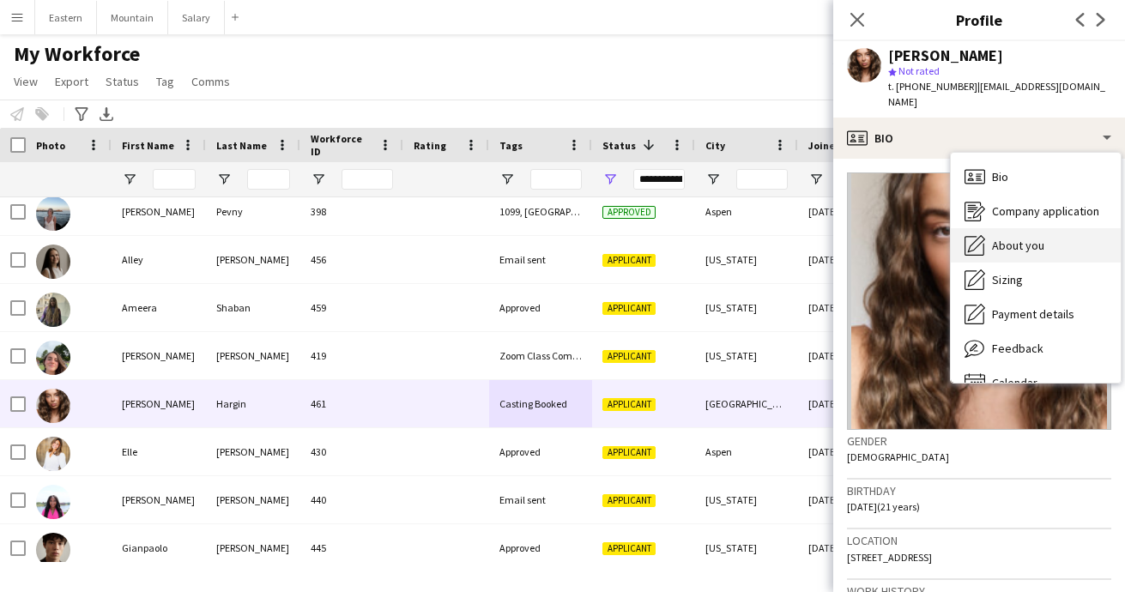
click at [1010, 240] on div "About you About you" at bounding box center [1036, 245] width 170 height 34
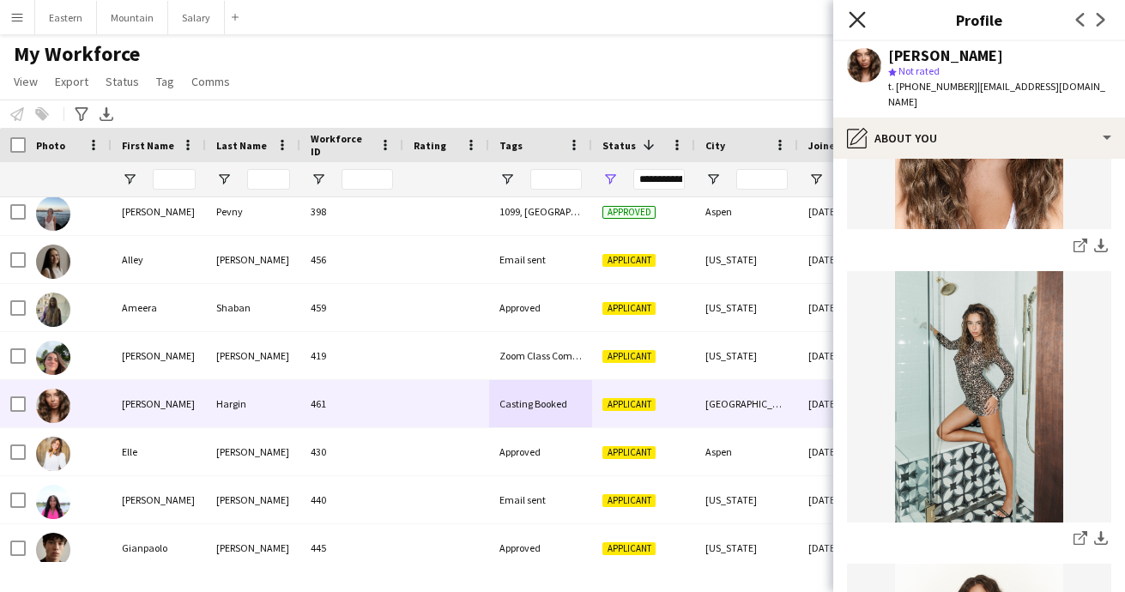
click at [855, 16] on icon at bounding box center [857, 19] width 16 height 16
